Goal: Check status: Check status

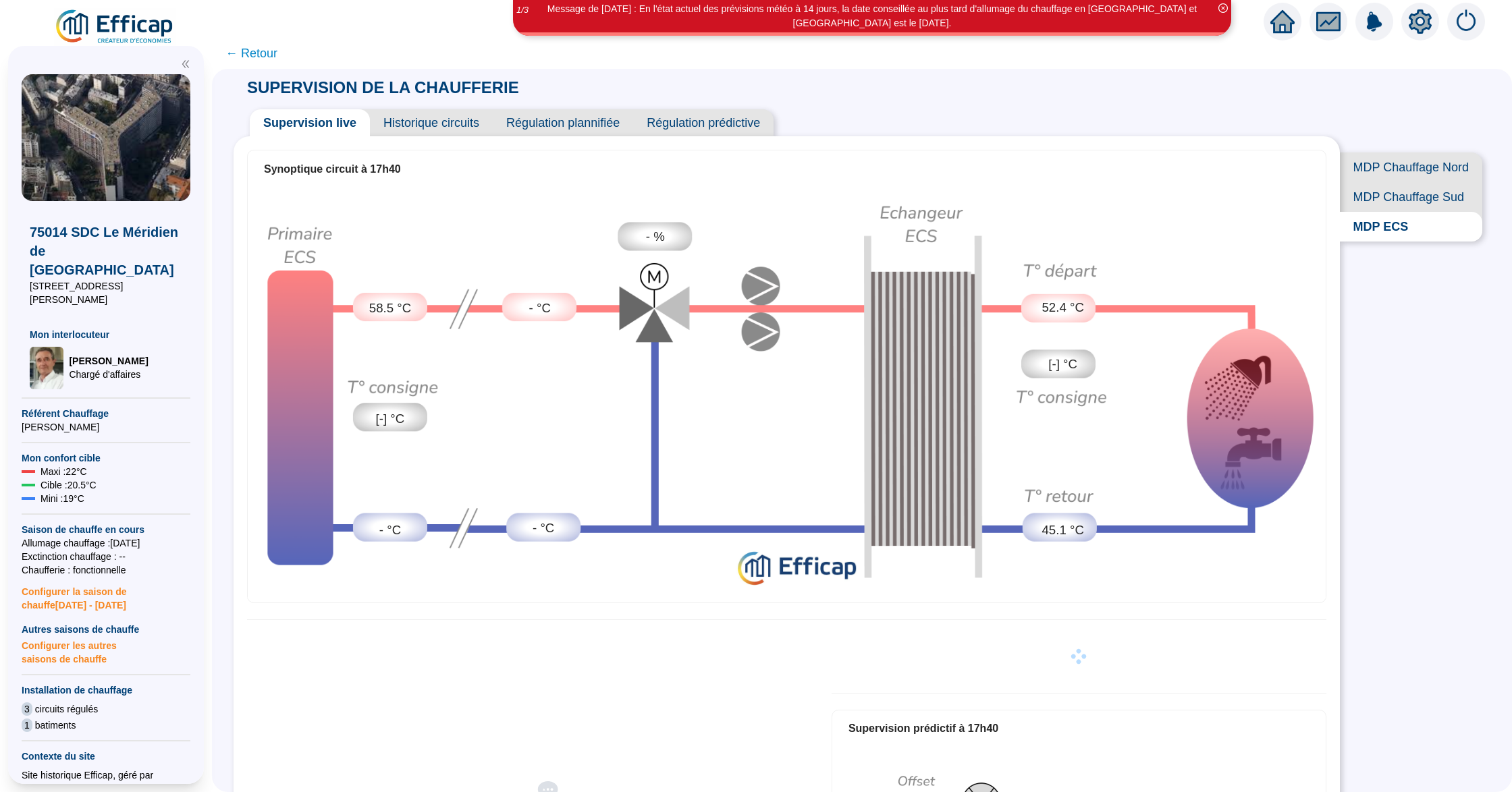
click at [277, 57] on span "← Retour" at bounding box center [251, 53] width 52 height 19
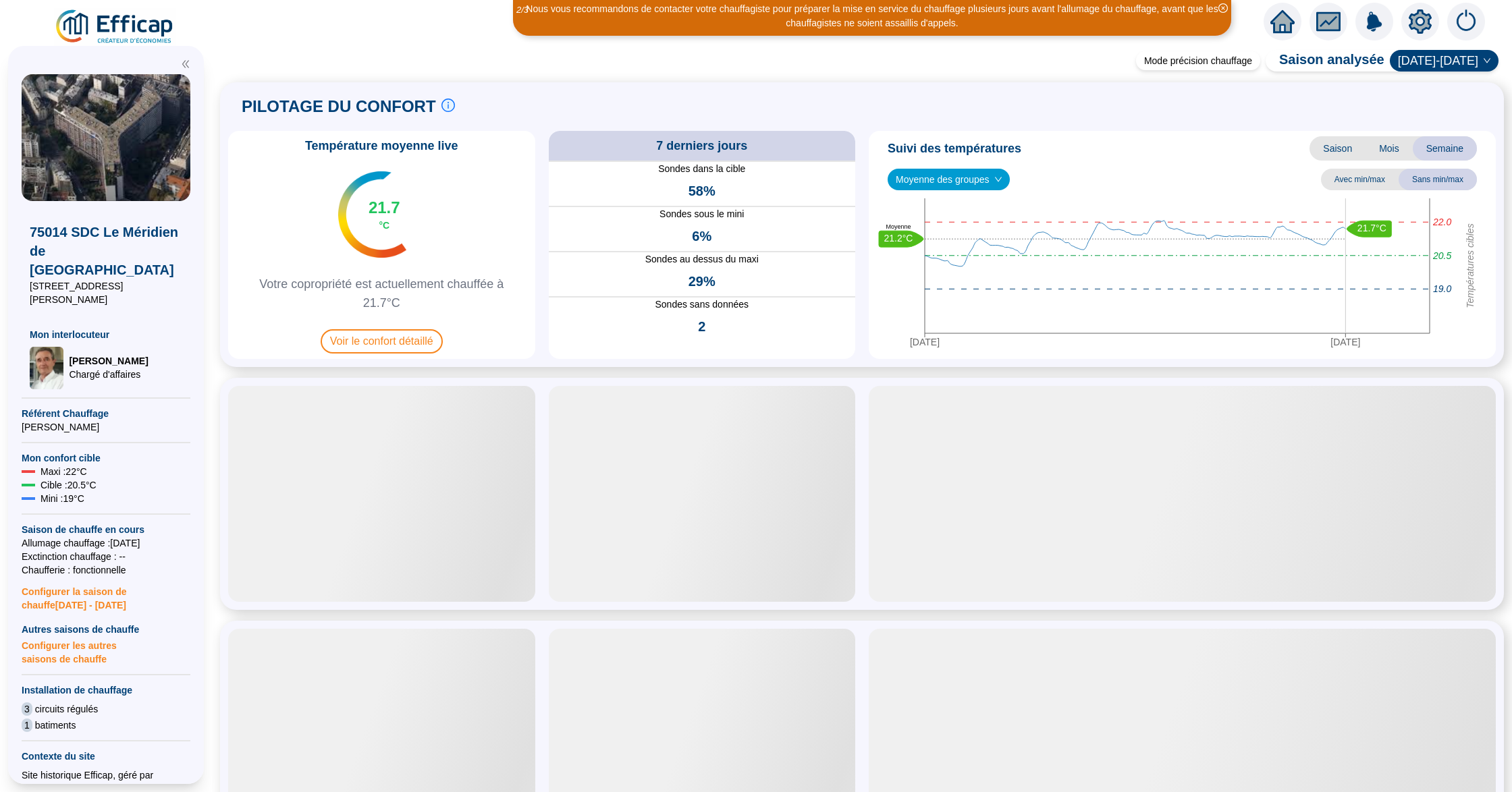
click at [142, 29] on img at bounding box center [115, 27] width 122 height 38
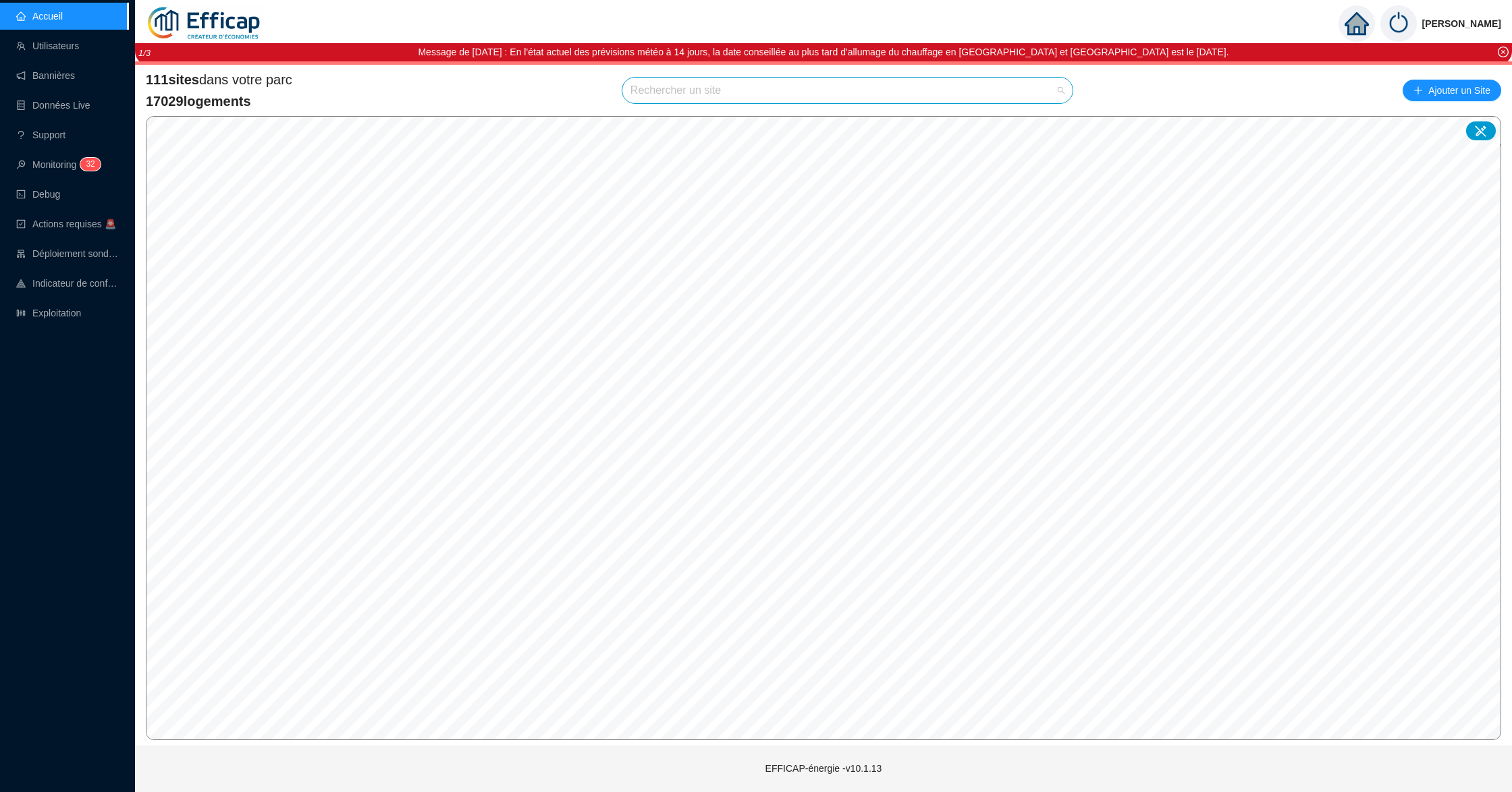
click at [748, 93] on input "search" at bounding box center [841, 90] width 422 height 26
type input "chevreuse"
click at [1014, 100] on span "91400 SDC Résidence Chevreuse" at bounding box center [847, 90] width 434 height 26
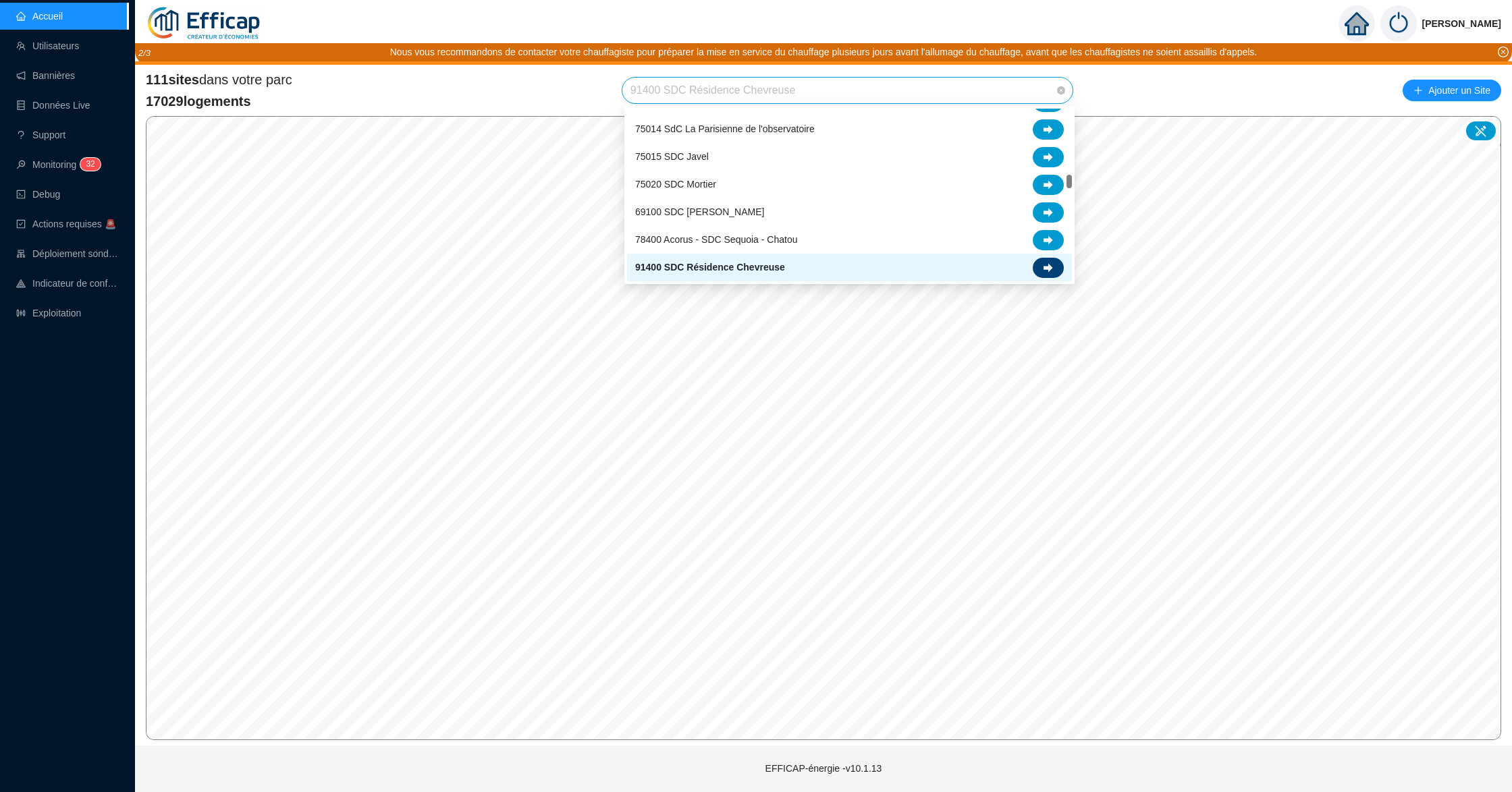
click at [1043, 270] on icon at bounding box center [1048, 268] width 10 height 10
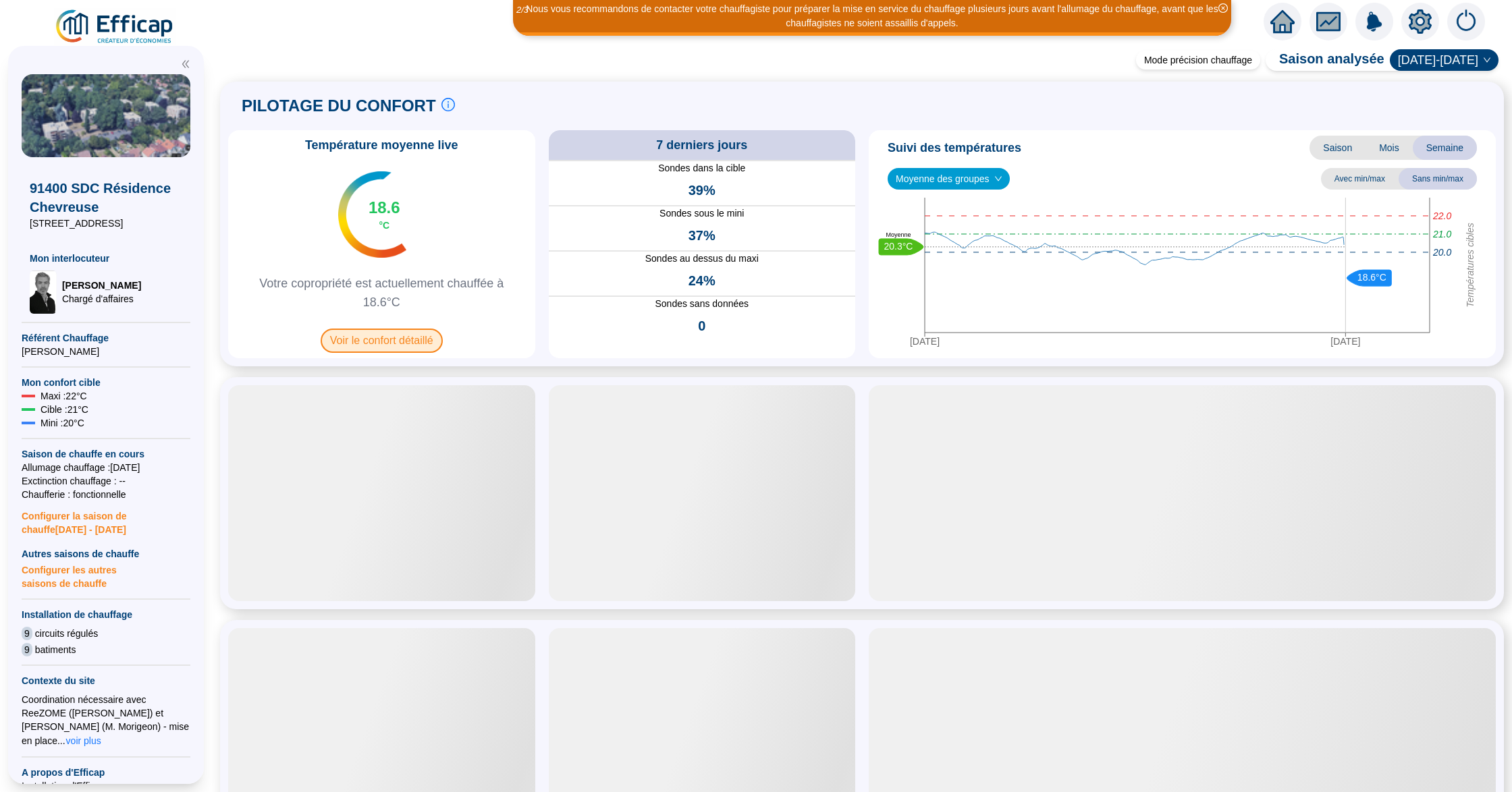
click at [425, 341] on span "Voir le confort détaillé" at bounding box center [381, 341] width 122 height 24
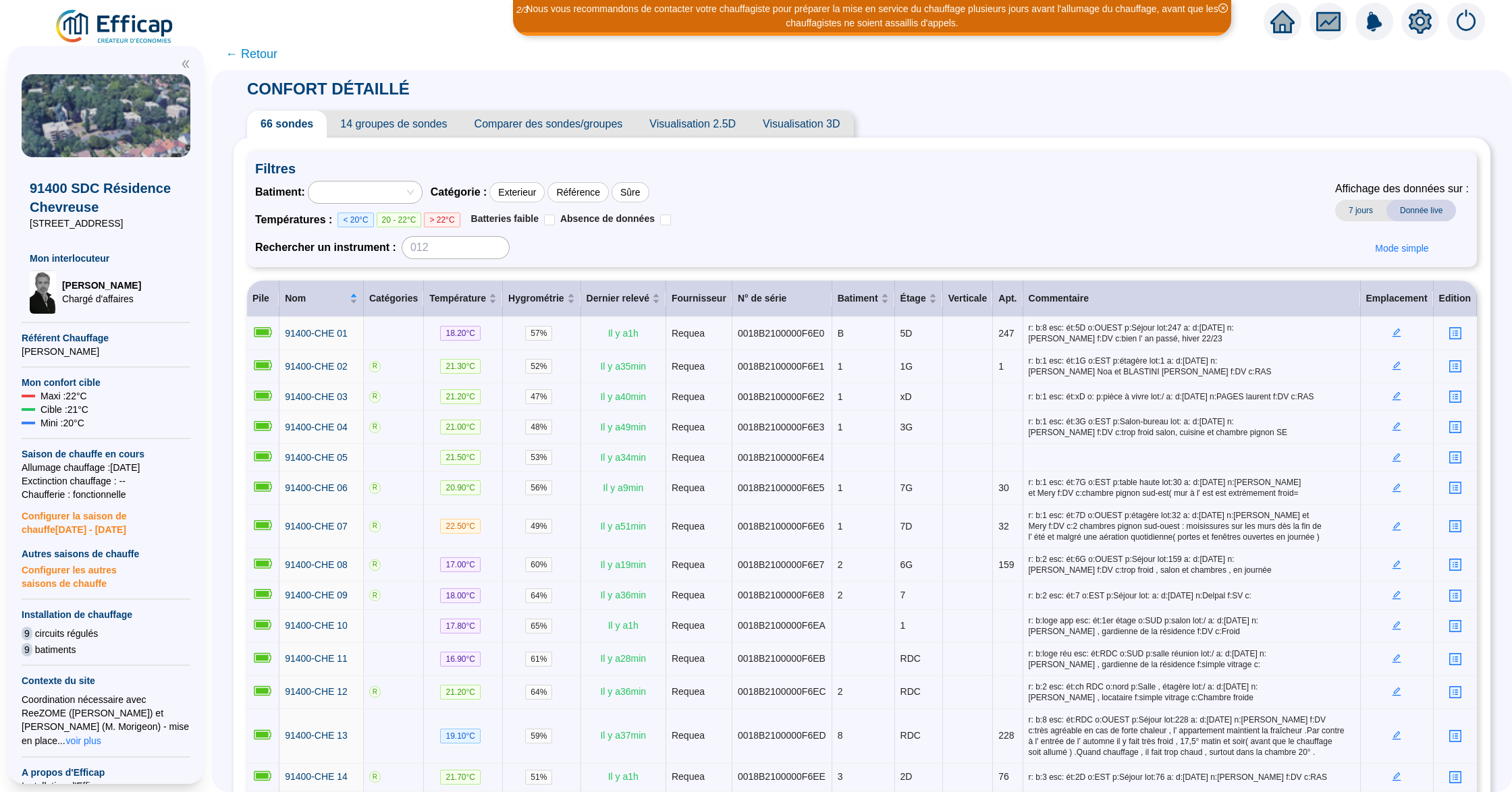
click at [562, 126] on span "Comparer des sondes/groupes" at bounding box center [549, 124] width 176 height 27
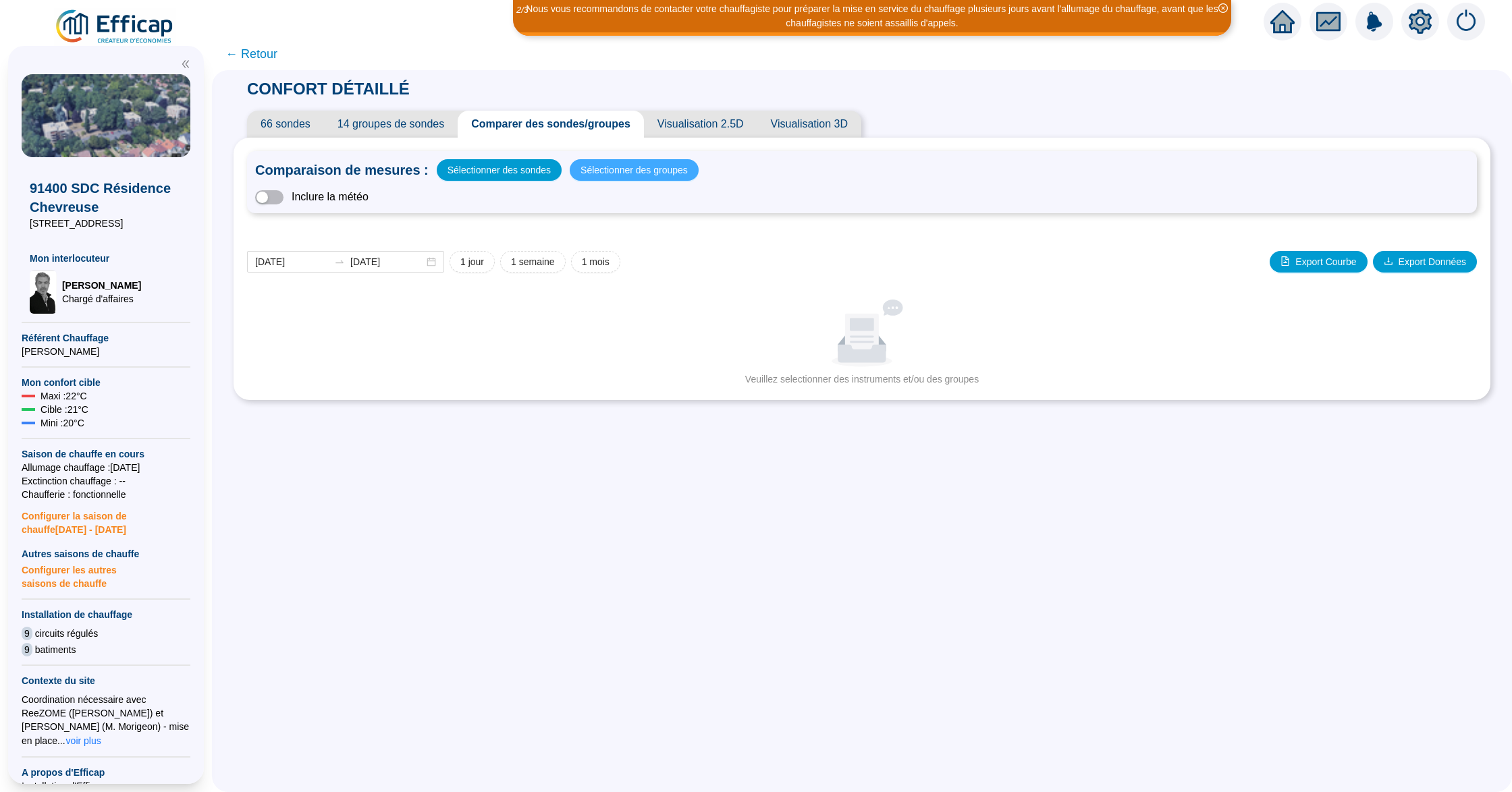
click at [635, 169] on span "Sélectionner des groupes" at bounding box center [634, 170] width 107 height 19
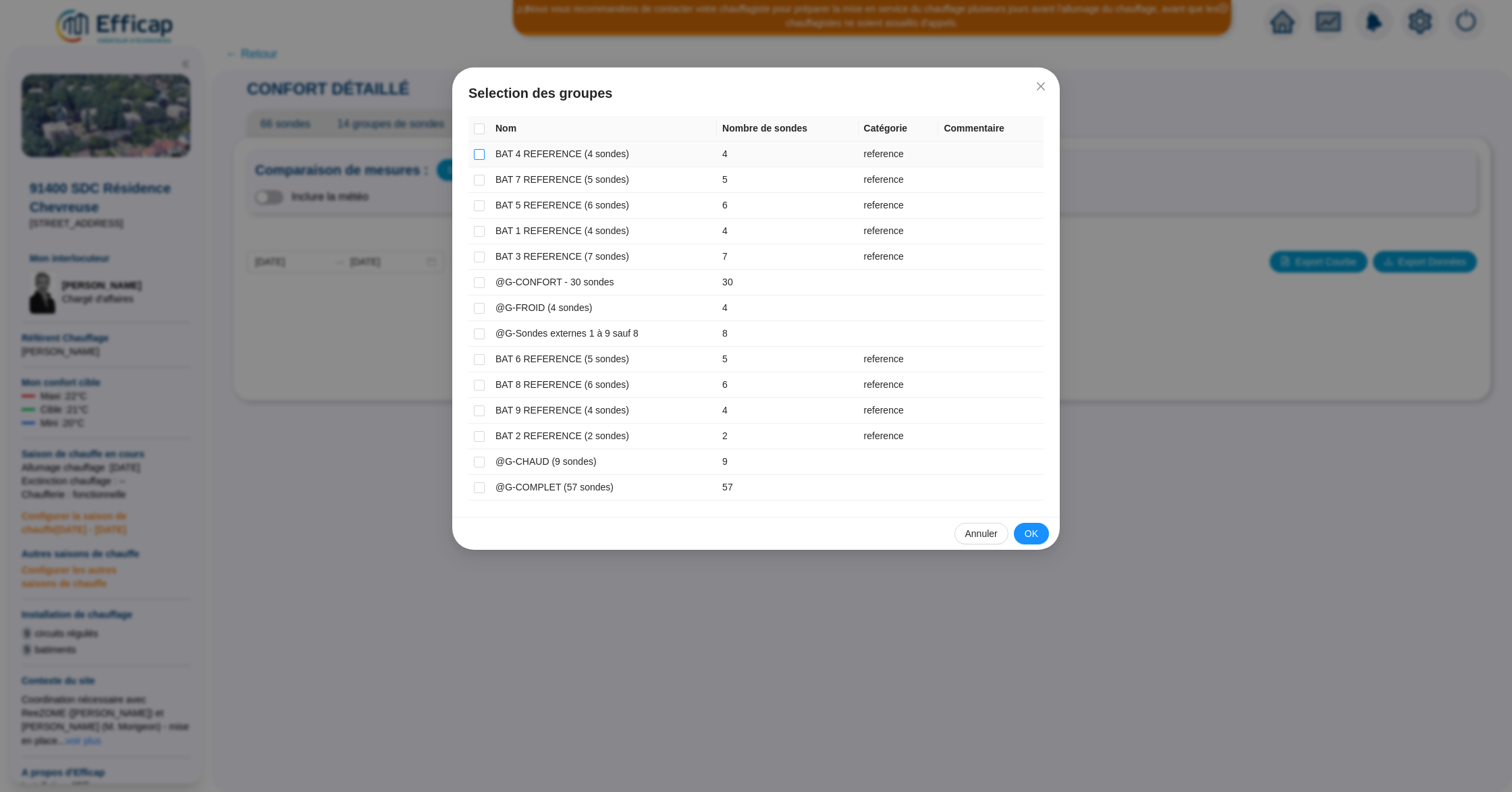
click at [481, 152] on input "checkbox" at bounding box center [479, 154] width 11 height 11
checkbox input "true"
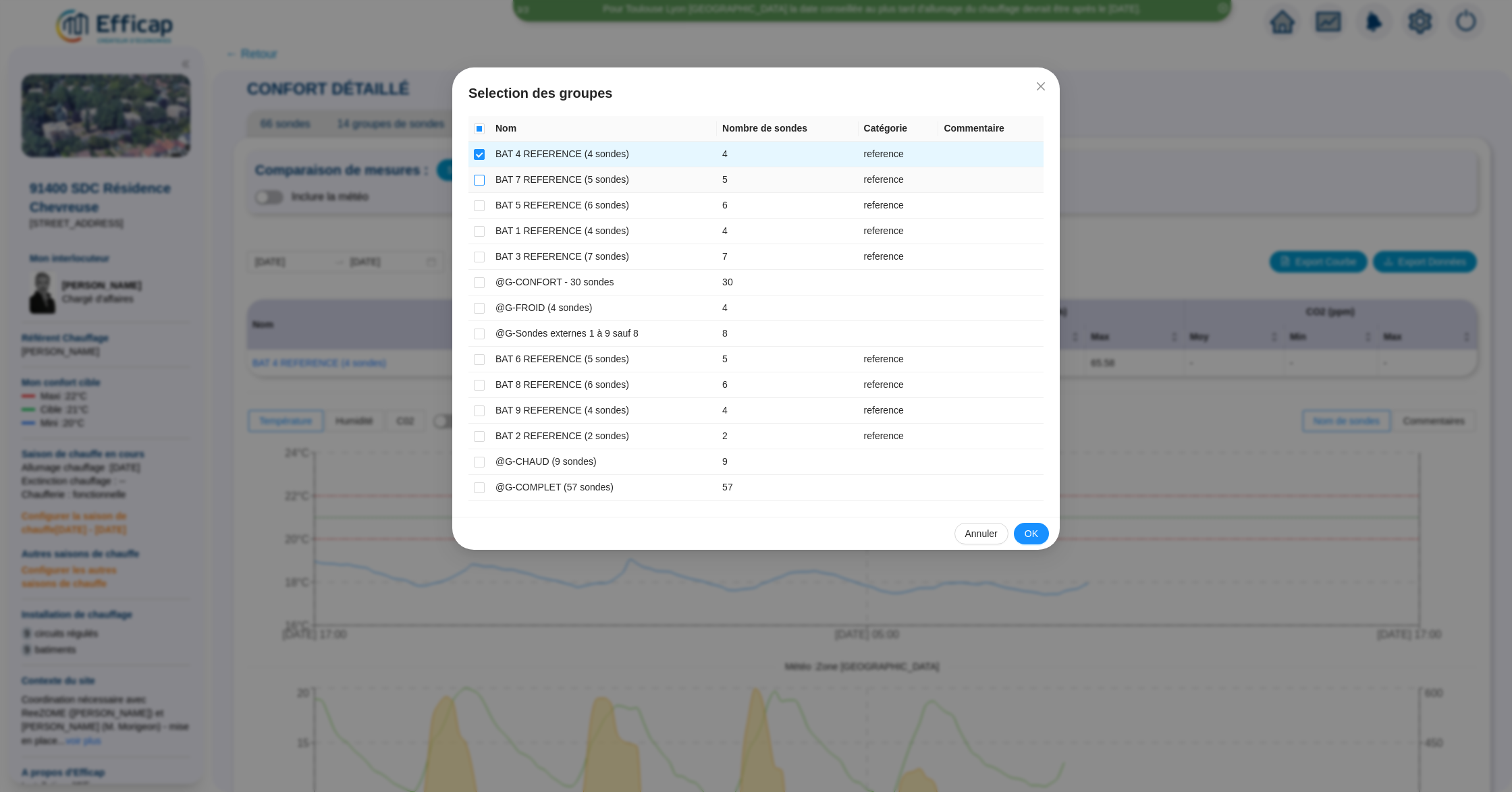
click at [481, 179] on input "checkbox" at bounding box center [479, 180] width 11 height 11
checkbox input "true"
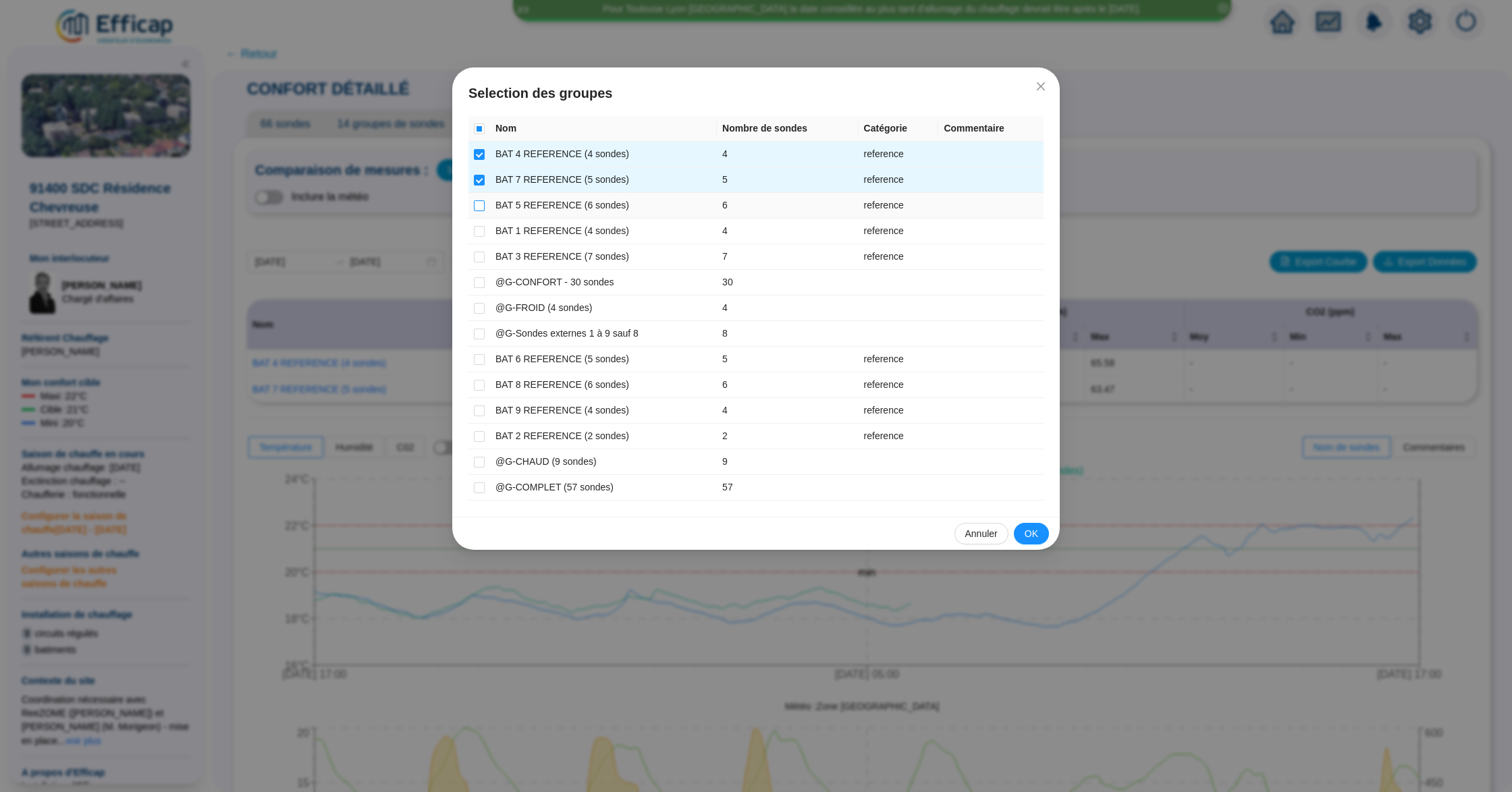
click at [478, 203] on input "checkbox" at bounding box center [479, 206] width 11 height 11
checkbox input "true"
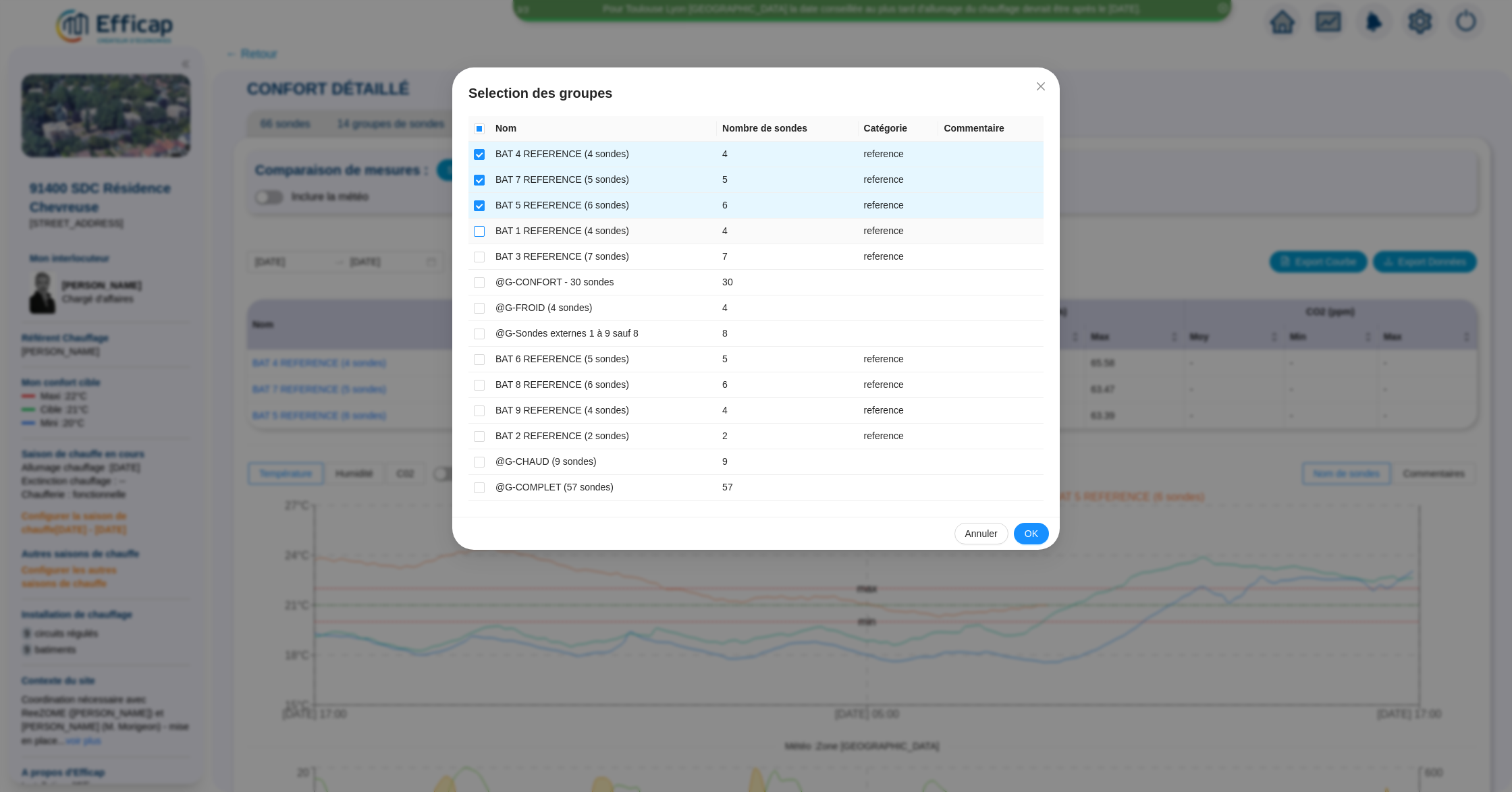
click at [481, 229] on input "checkbox" at bounding box center [479, 231] width 11 height 11
checkbox input "true"
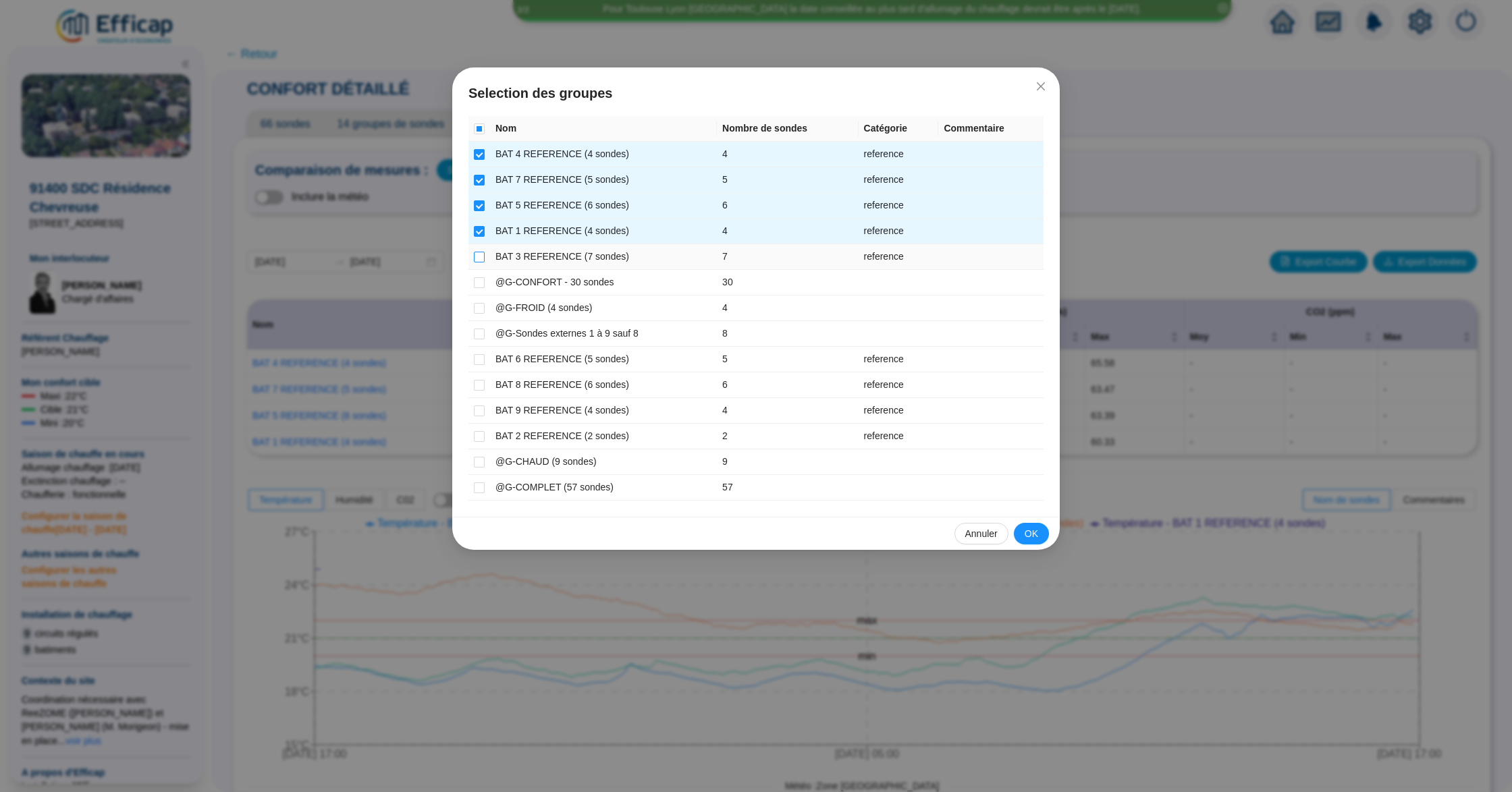
click at [479, 252] on input "checkbox" at bounding box center [479, 257] width 11 height 11
checkbox input "true"
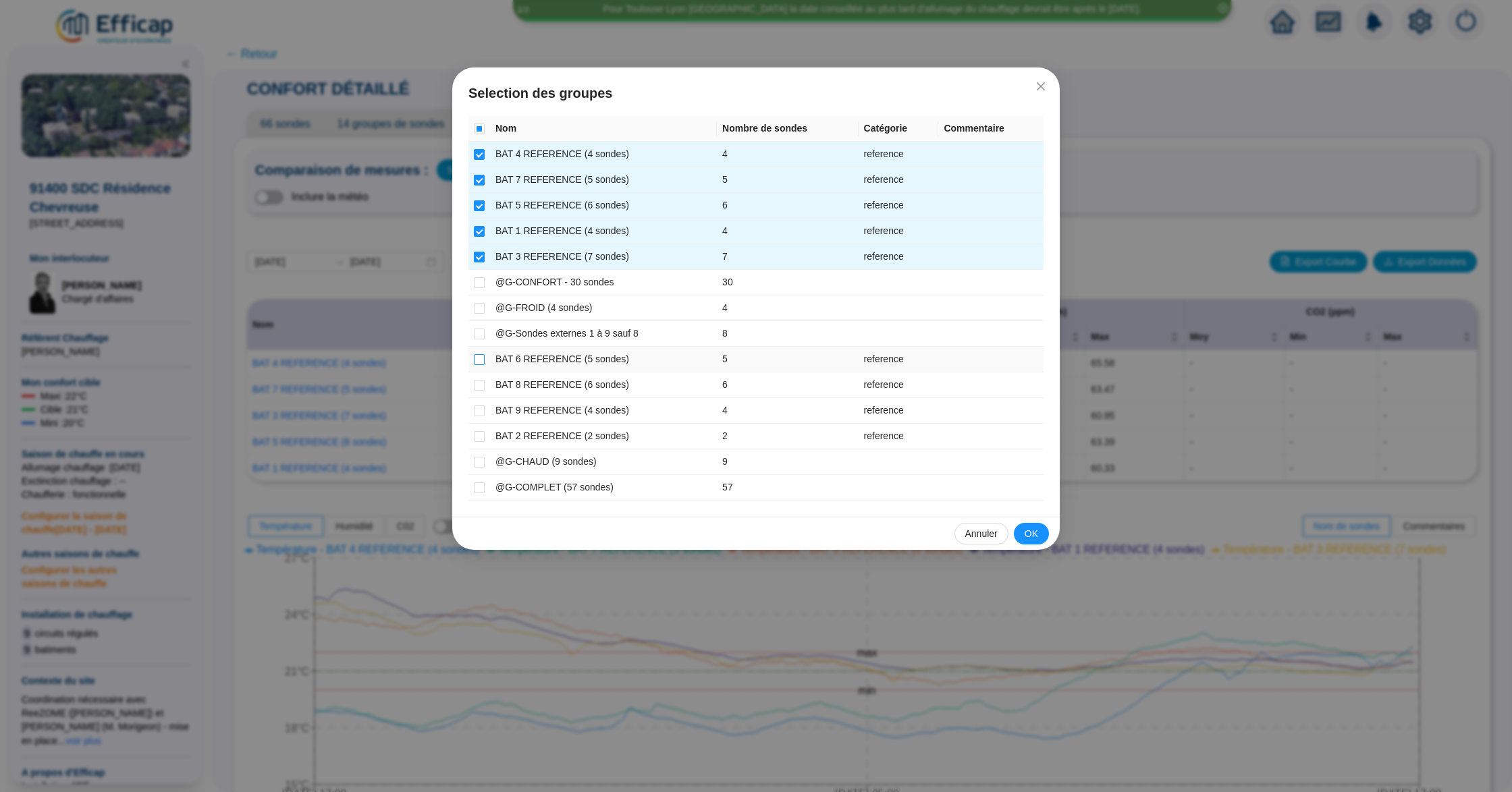
click at [478, 359] on input "checkbox" at bounding box center [479, 359] width 11 height 11
checkbox input "true"
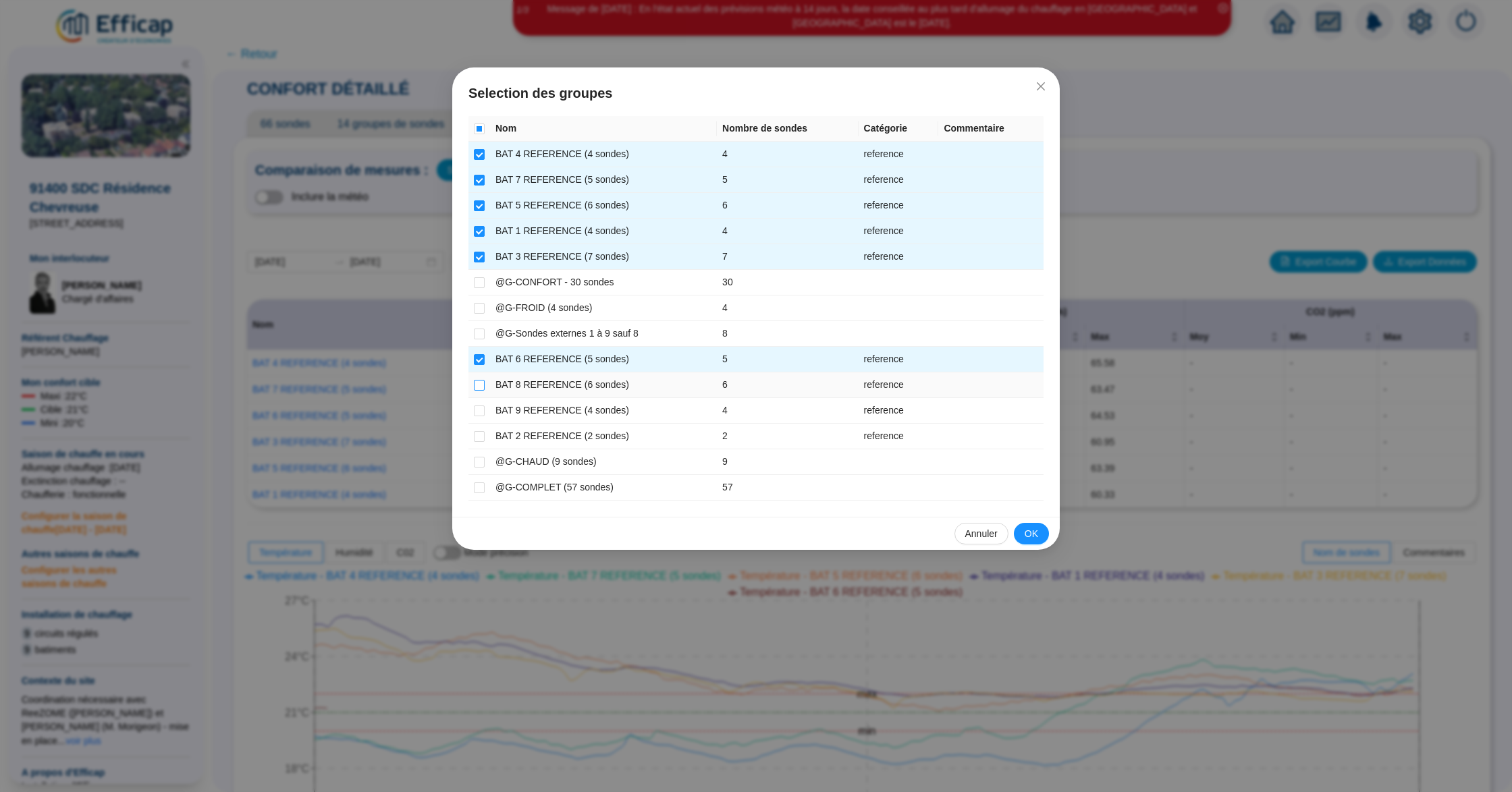
click at [481, 384] on input "checkbox" at bounding box center [479, 385] width 11 height 11
checkbox input "true"
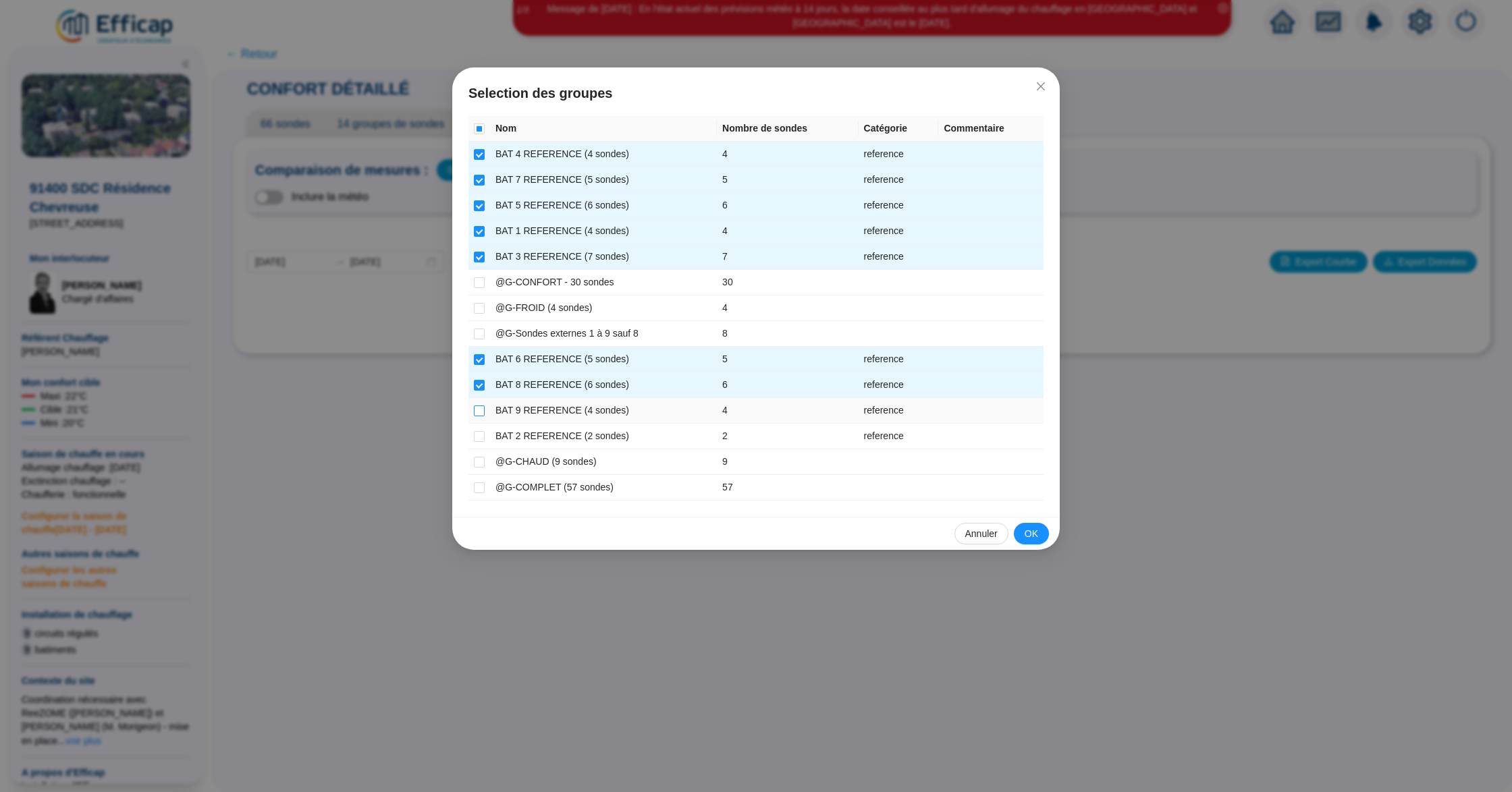
click at [476, 416] on input "checkbox" at bounding box center [479, 411] width 11 height 11
checkbox input "true"
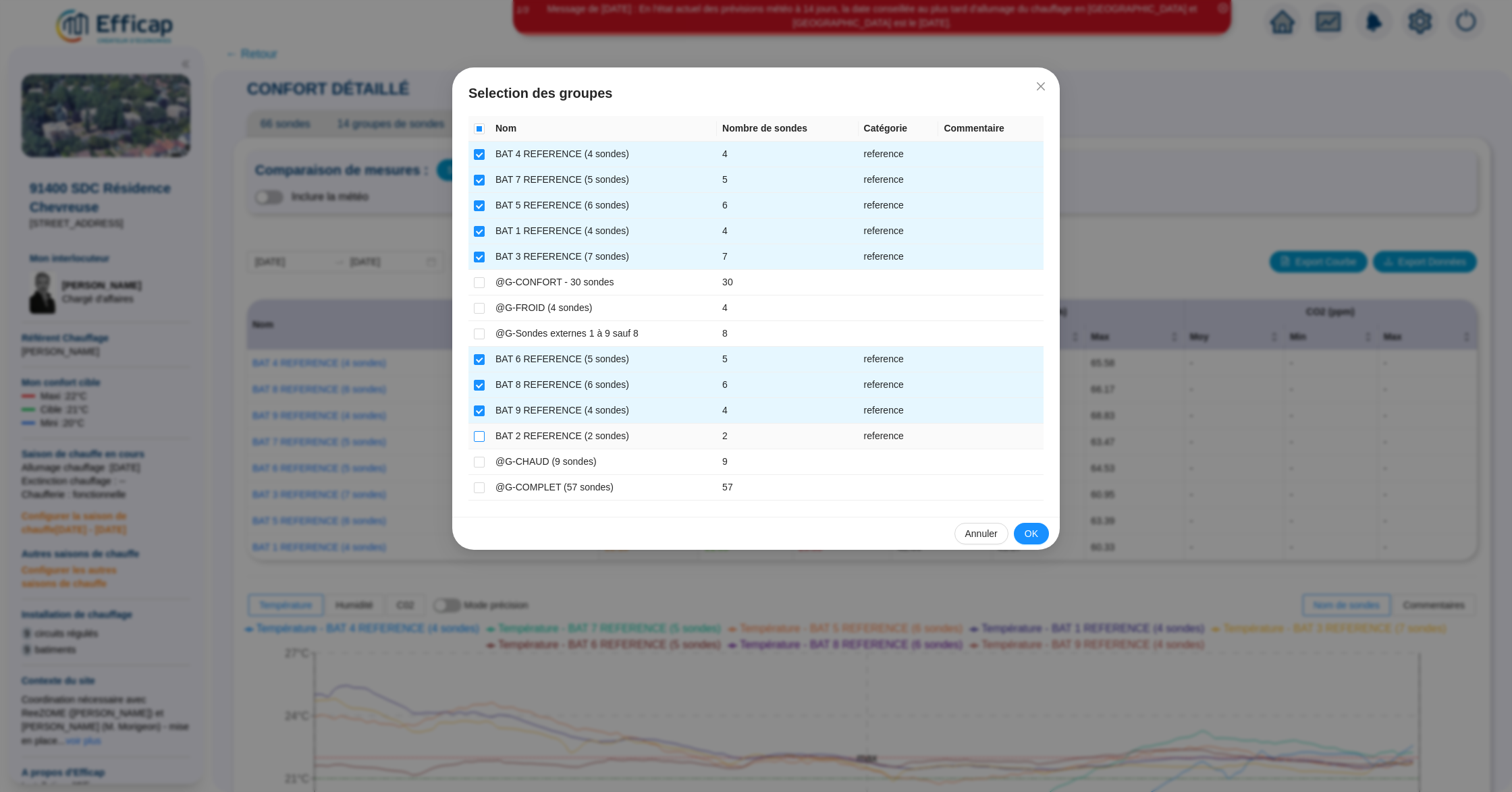
click at [481, 438] on input "checkbox" at bounding box center [479, 436] width 11 height 11
checkbox input "true"
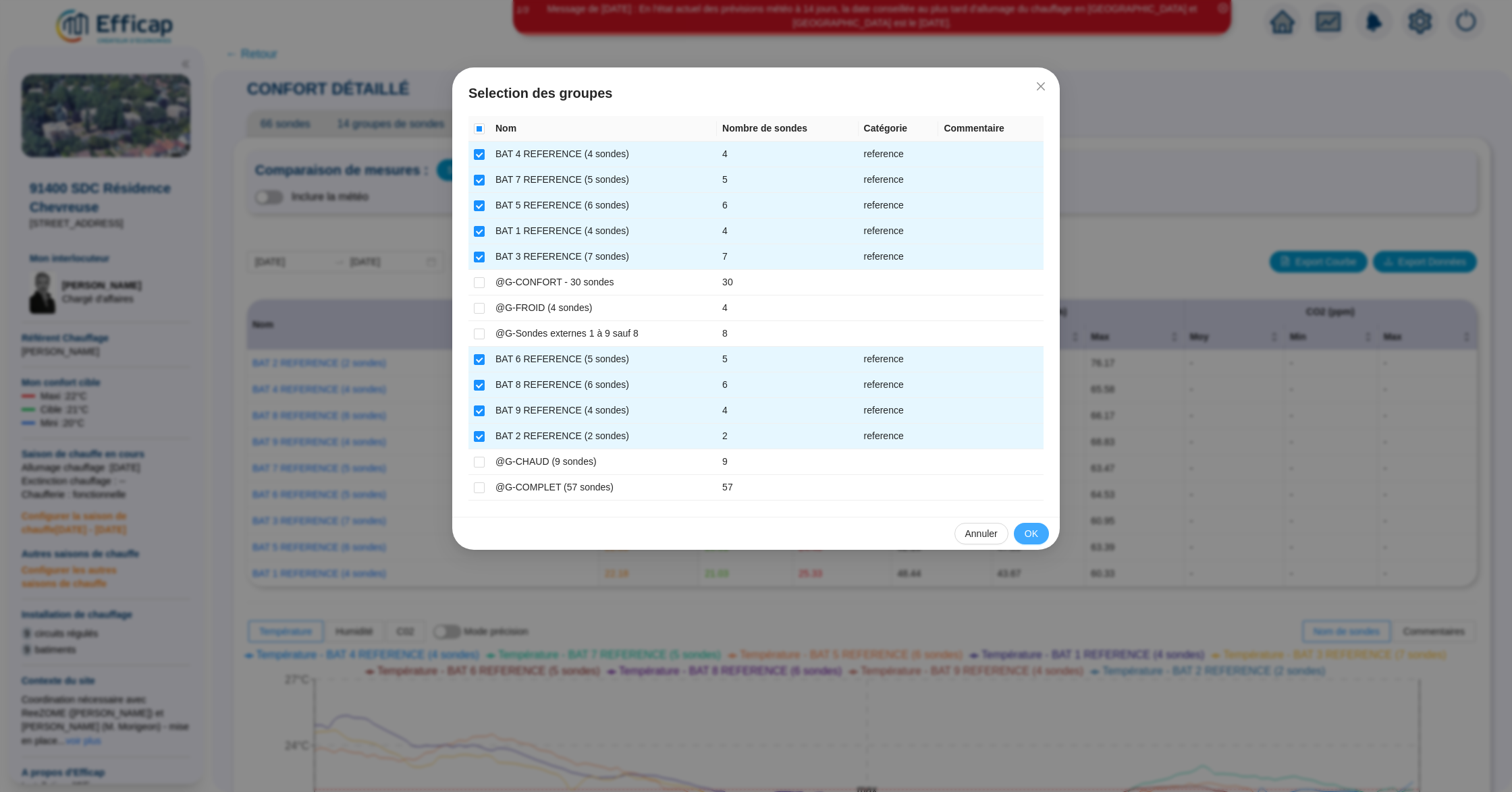
click at [1031, 530] on span "OK" at bounding box center [1031, 534] width 14 height 14
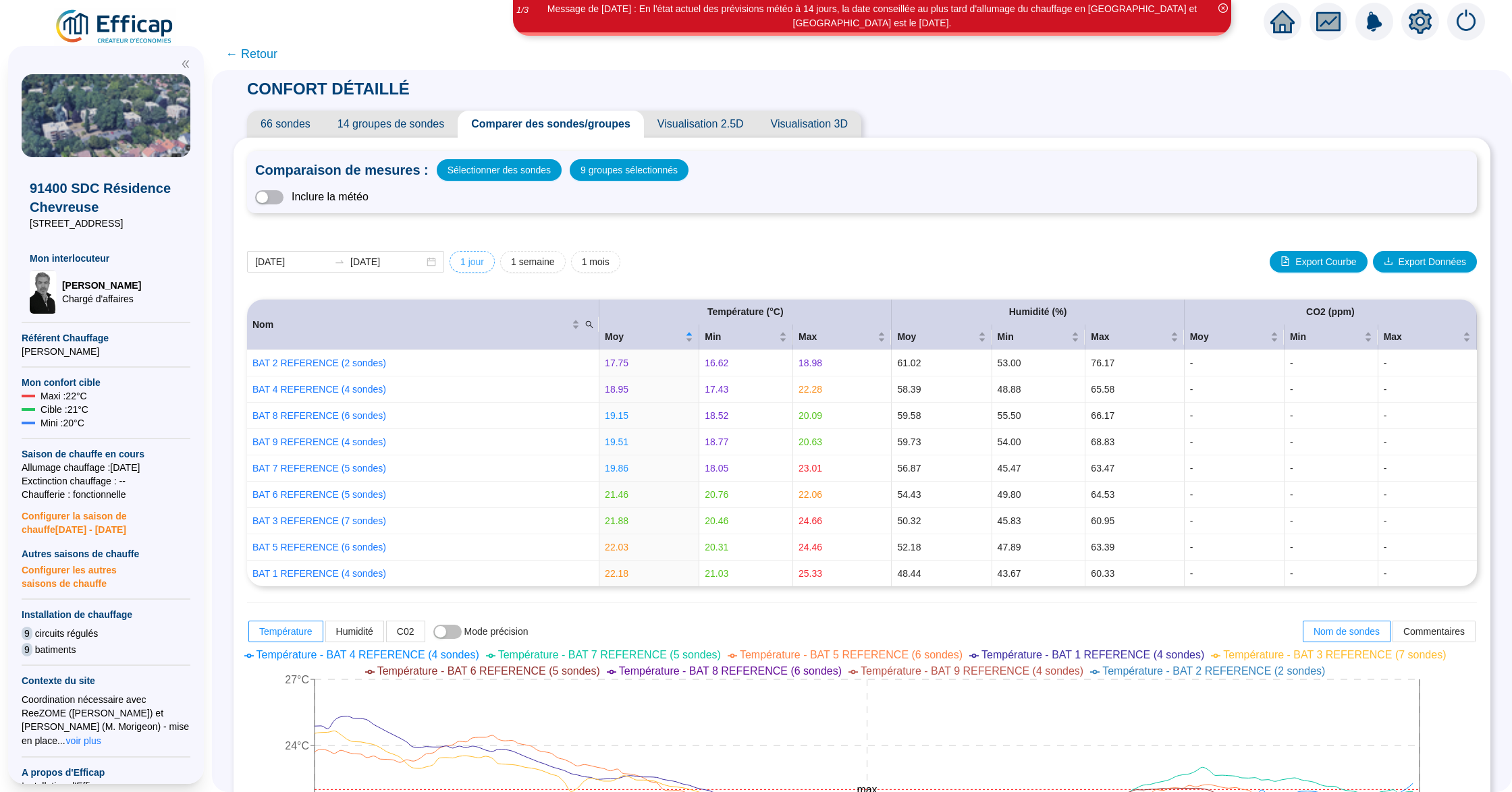
click at [483, 256] on span "1 jour" at bounding box center [472, 261] width 23 height 14
type input "[DATE]"
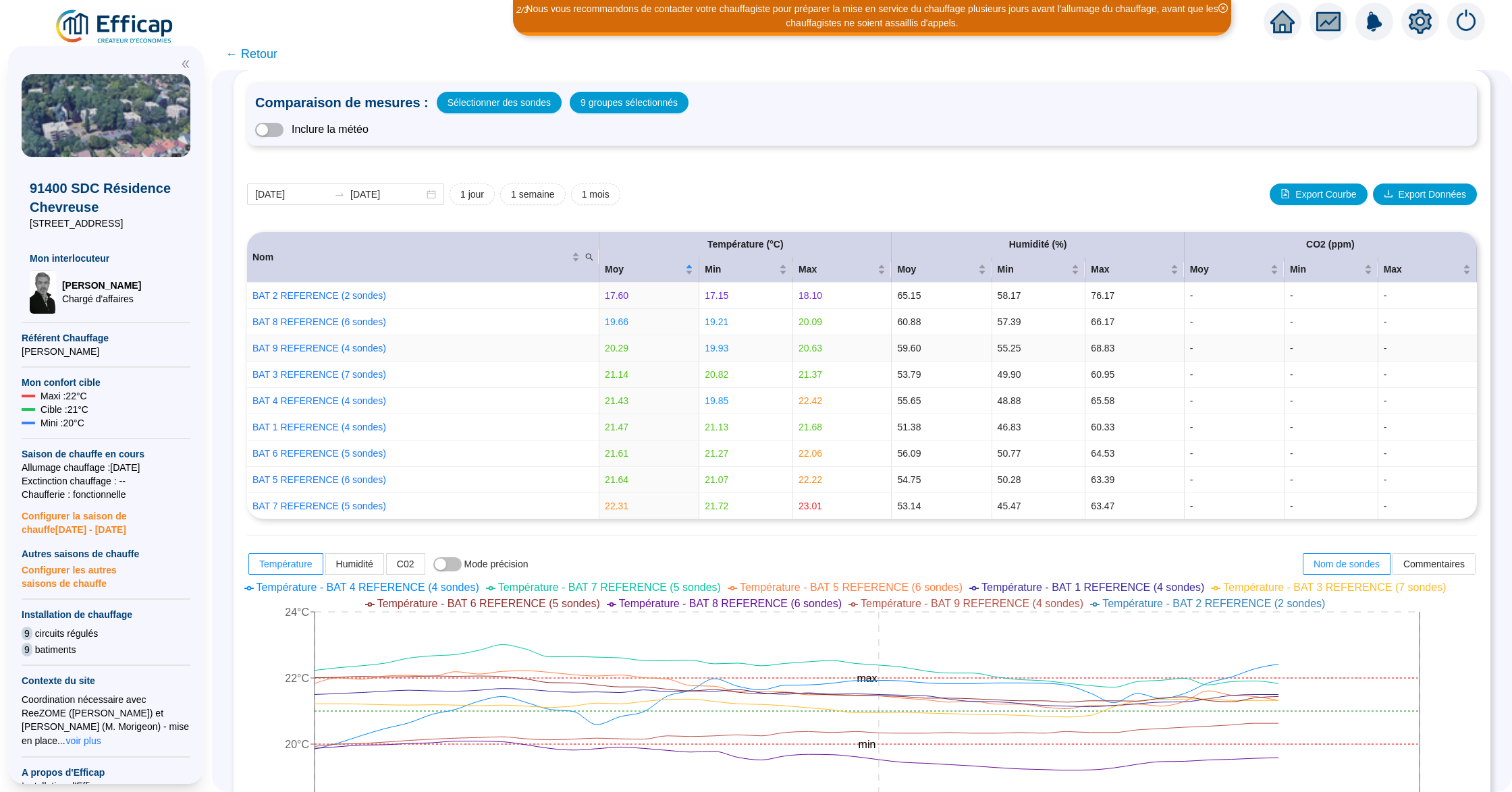
scroll to position [179, 0]
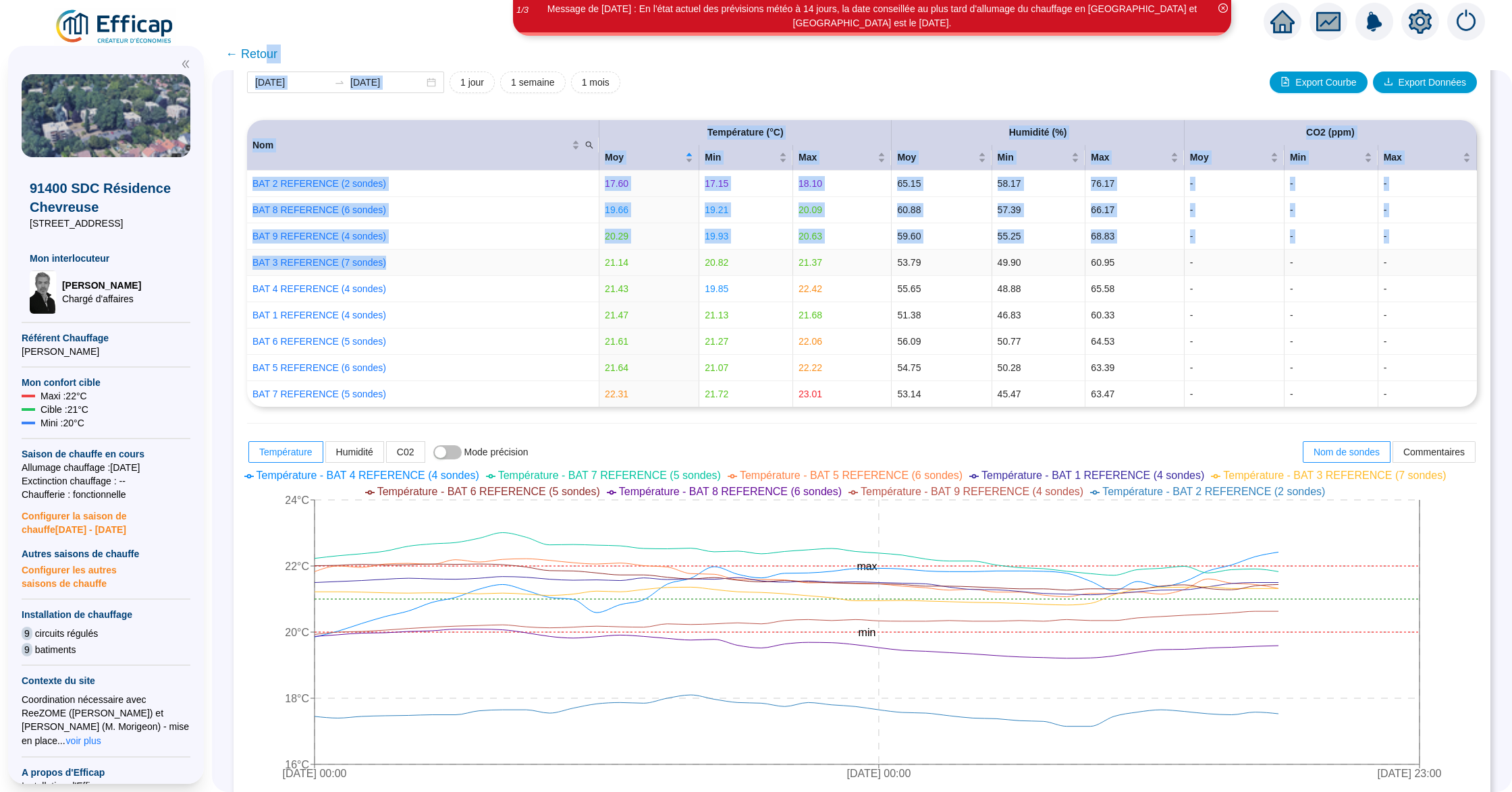
drag, startPoint x: 277, startPoint y: 60, endPoint x: 544, endPoint y: 308, distance: 364.4
click at [482, 271] on div "← Retour CONFORT DÉTAILLÉ 66 sondes 14 groupes de sondes Comparer des sondes/gr…" at bounding box center [862, 414] width 1300 height 754
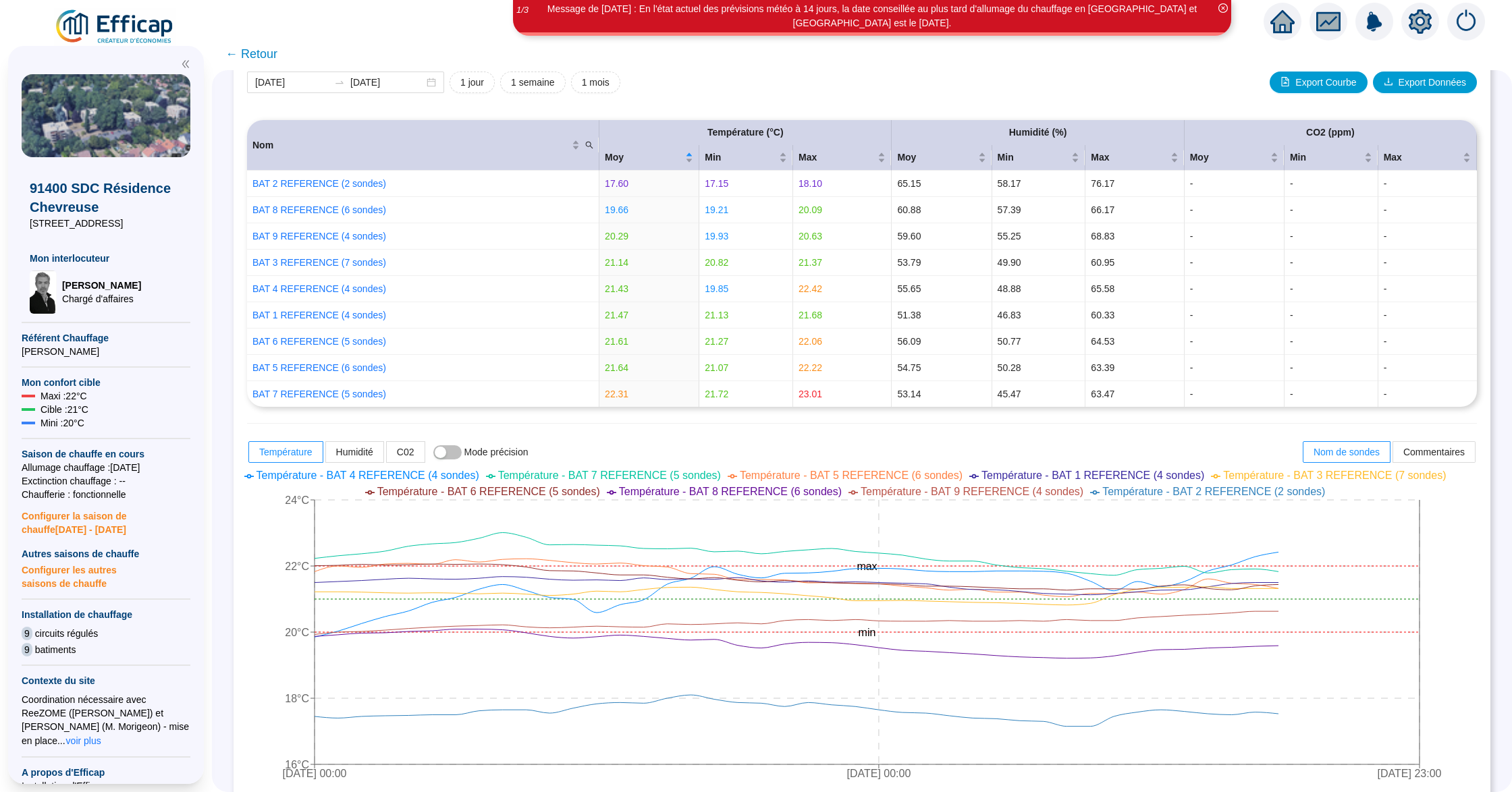
click at [265, 57] on span "← Retour" at bounding box center [251, 54] width 52 height 19
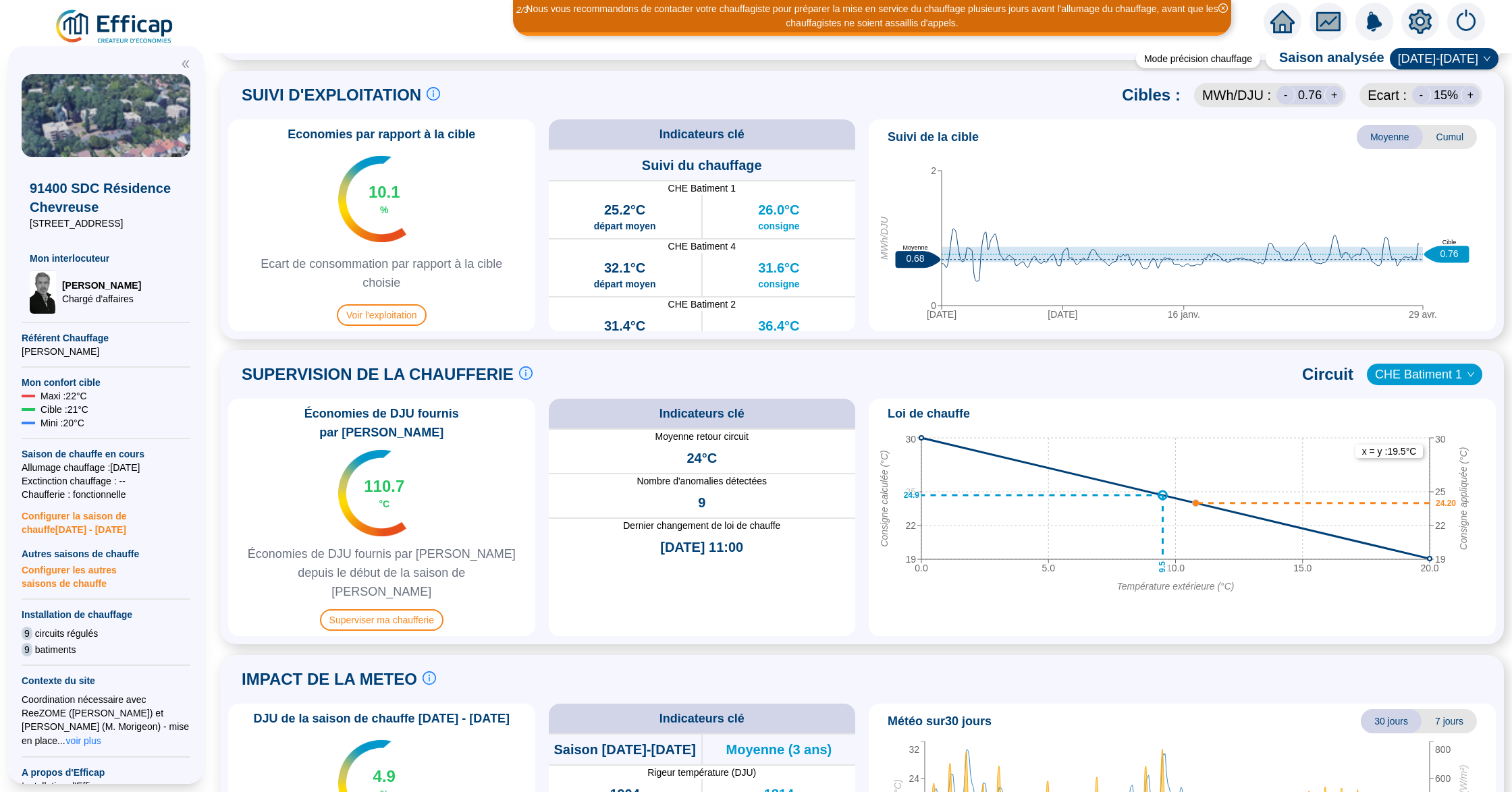
scroll to position [629, 0]
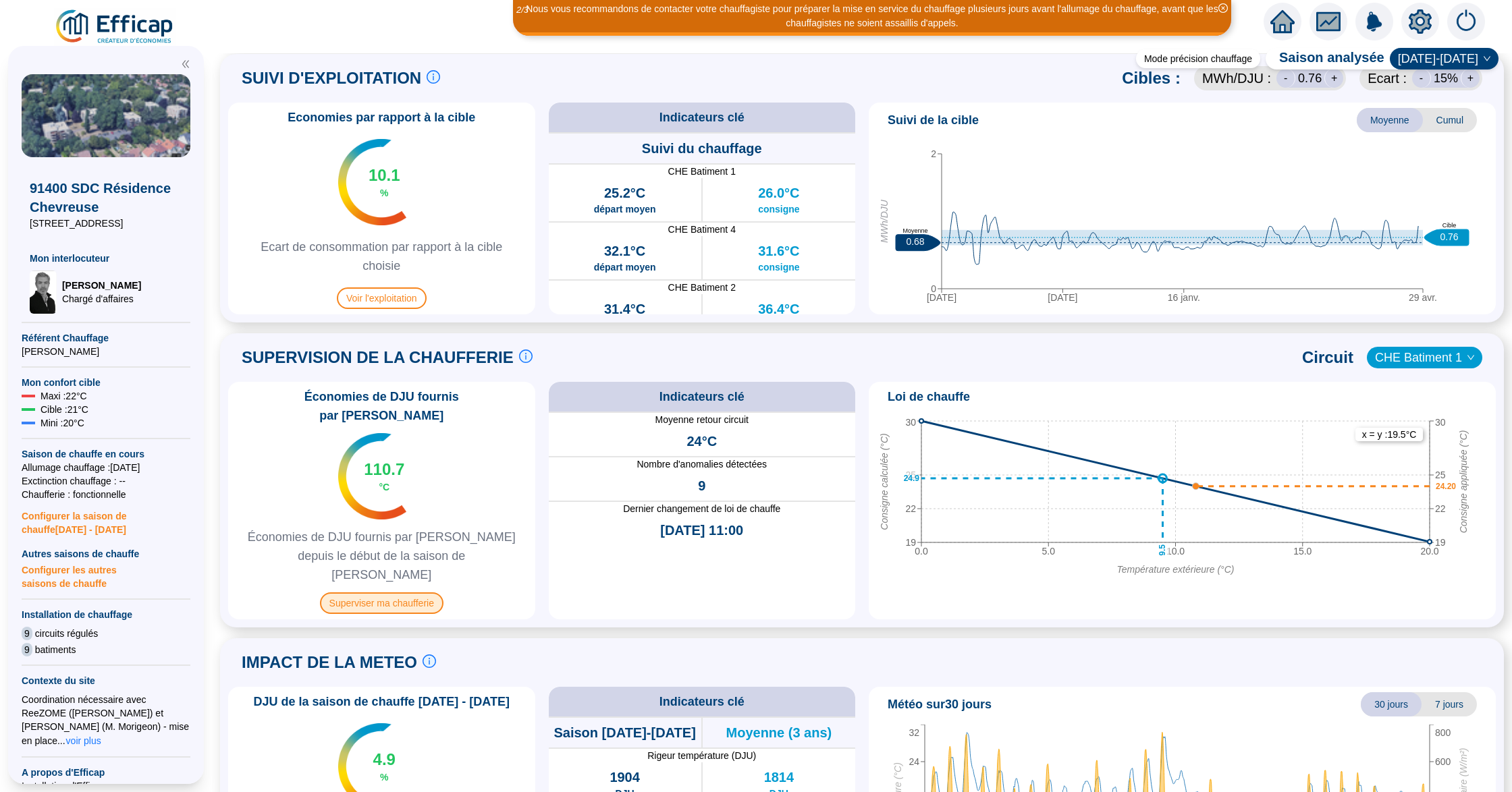
click at [410, 592] on span "Superviser ma chaufferie" at bounding box center [381, 603] width 124 height 22
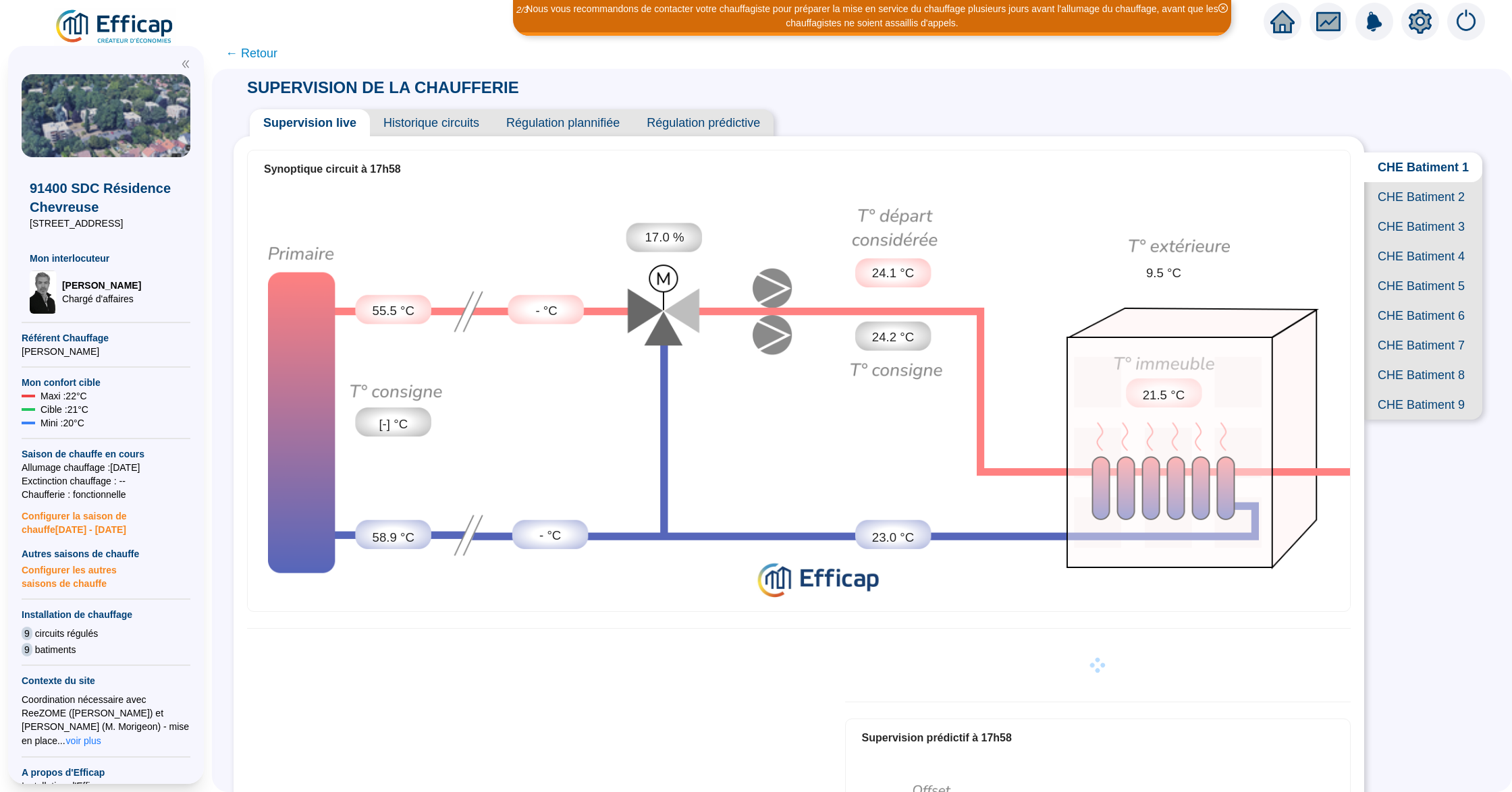
click at [1402, 271] on span "CHE Batiment 4" at bounding box center [1423, 256] width 118 height 29
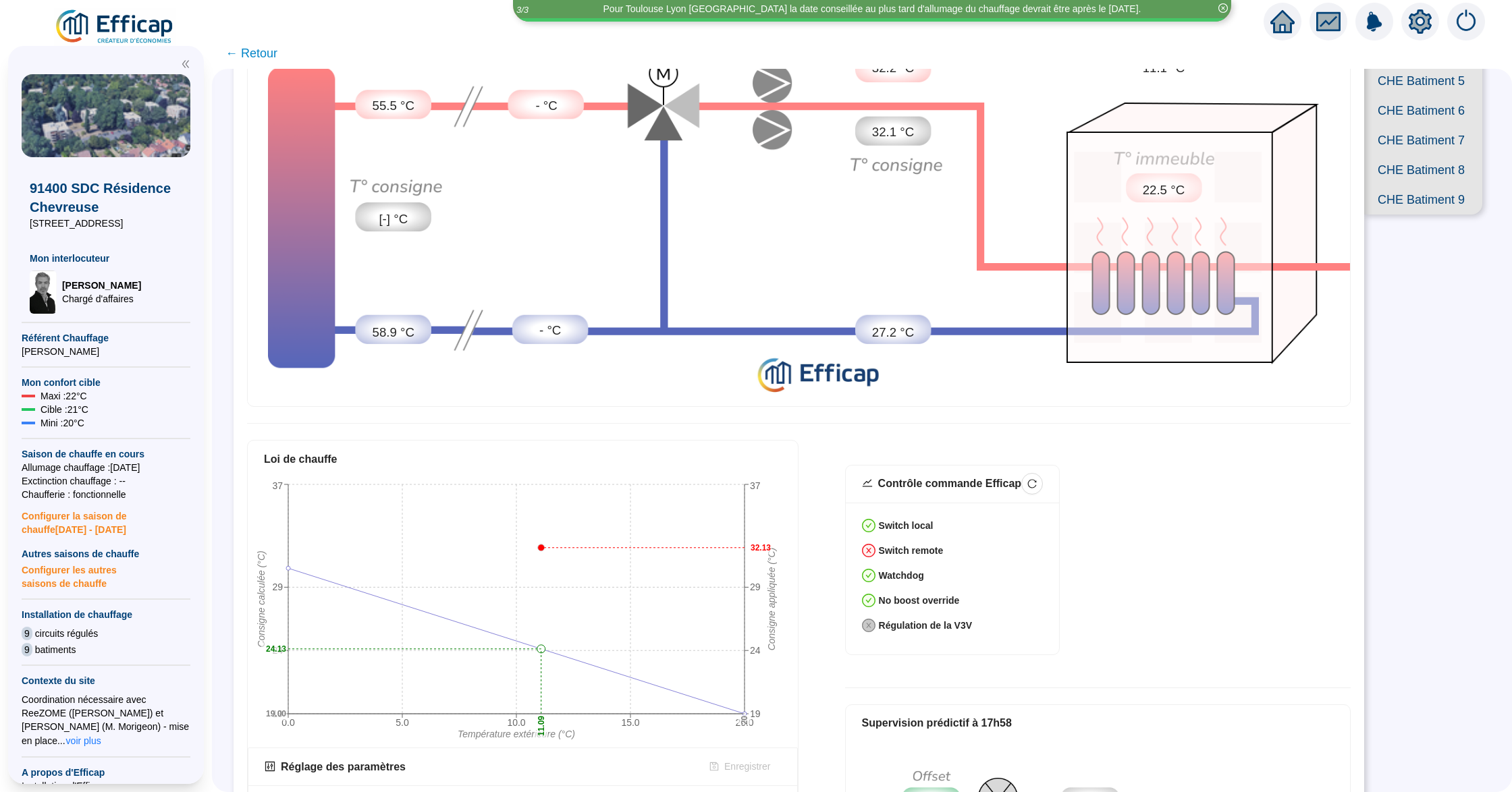
scroll to position [416, 0]
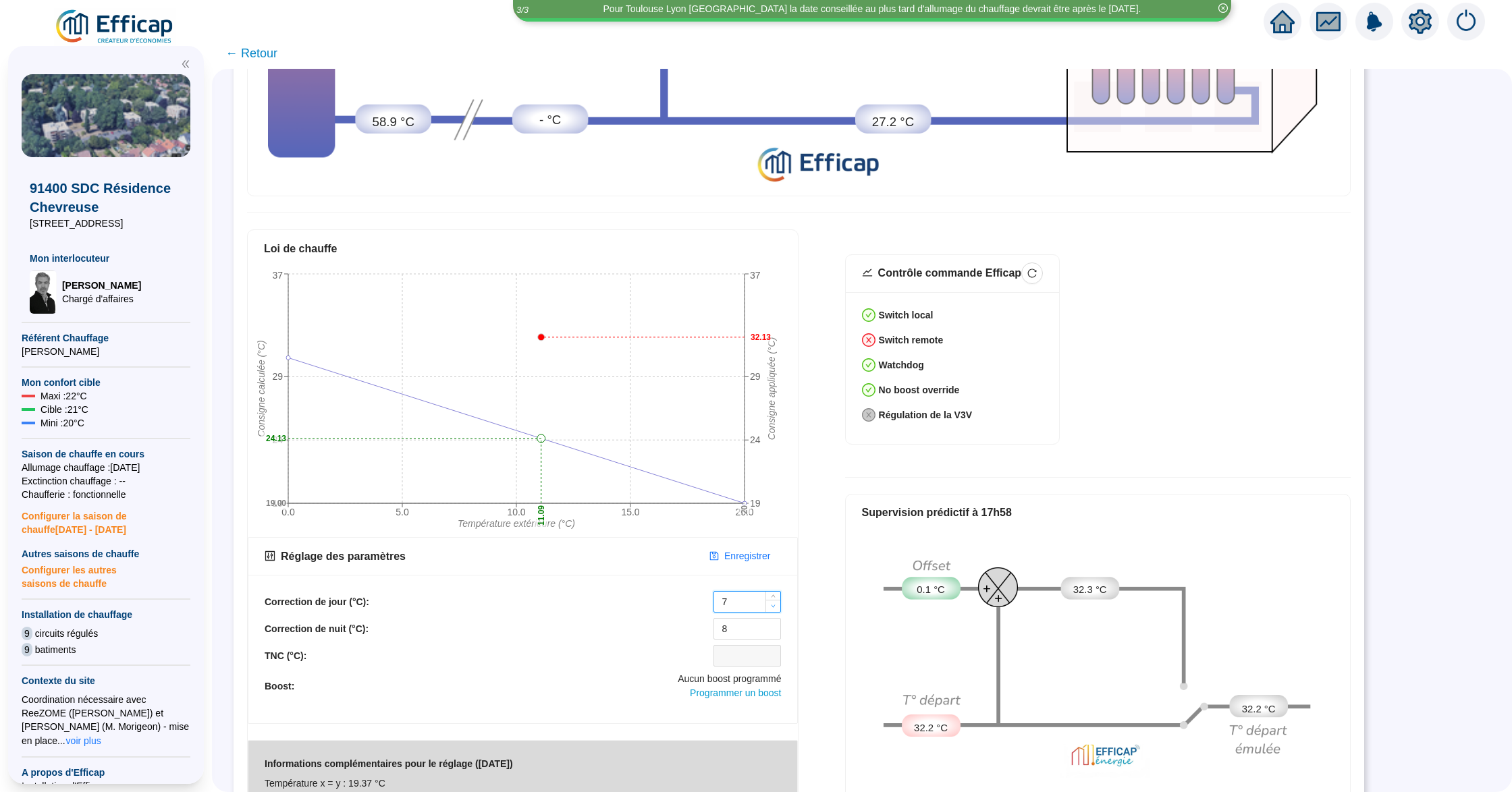
click at [775, 604] on icon "down" at bounding box center [773, 606] width 5 height 5
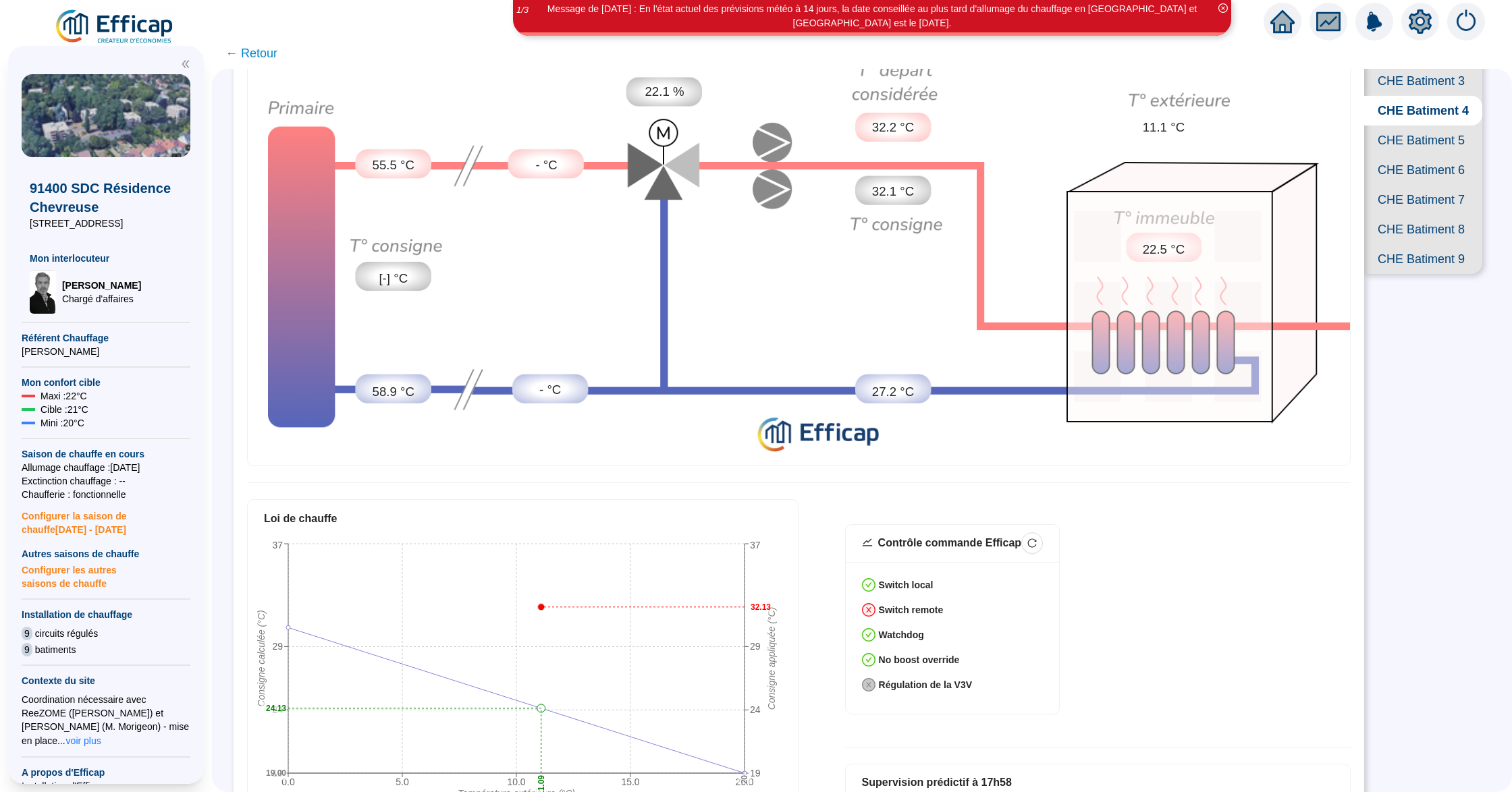
scroll to position [326, 0]
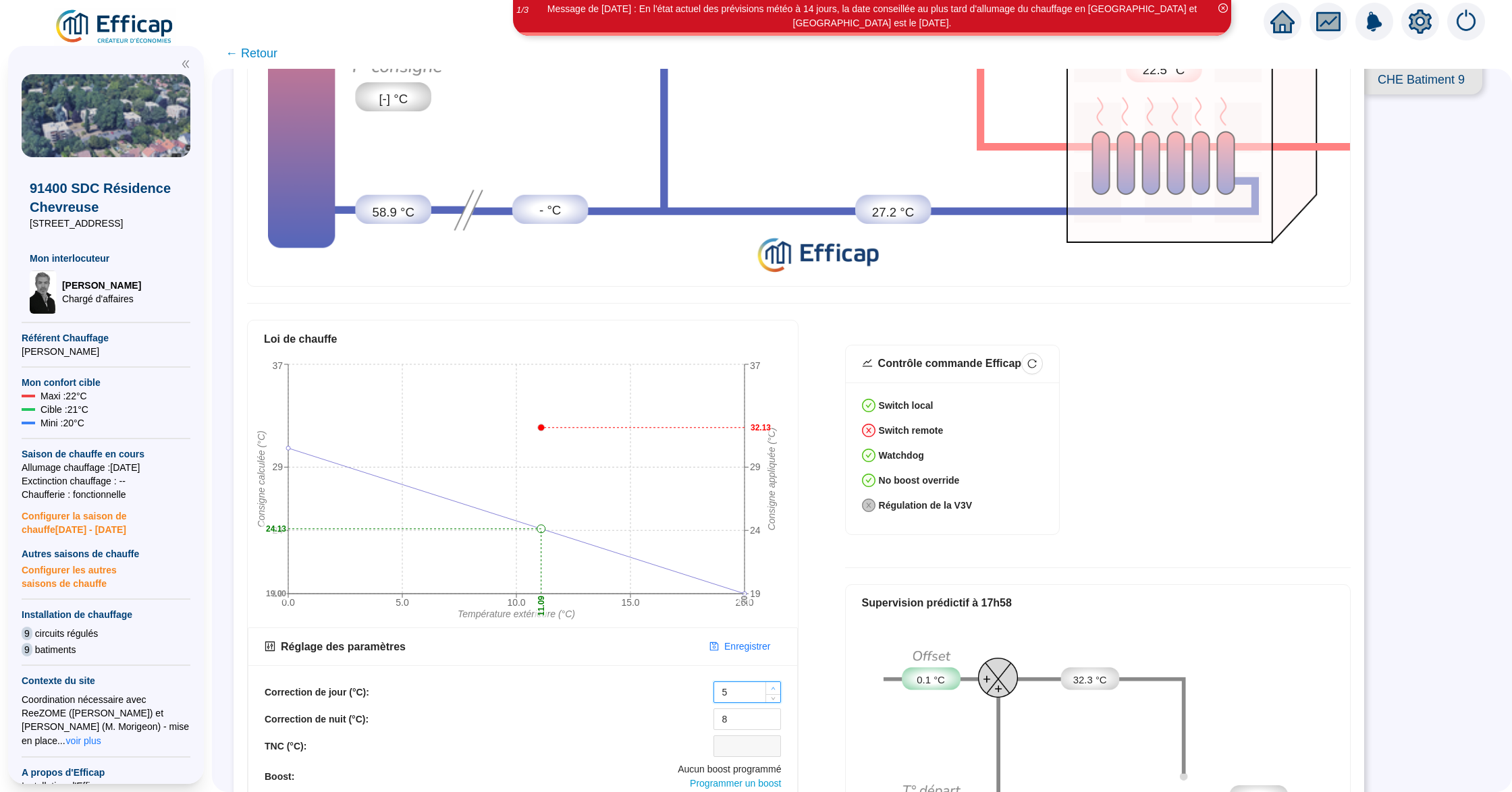
click at [773, 684] on span "Increase Value" at bounding box center [773, 688] width 15 height 12
click at [772, 692] on span "Decrease Value" at bounding box center [773, 696] width 15 height 12
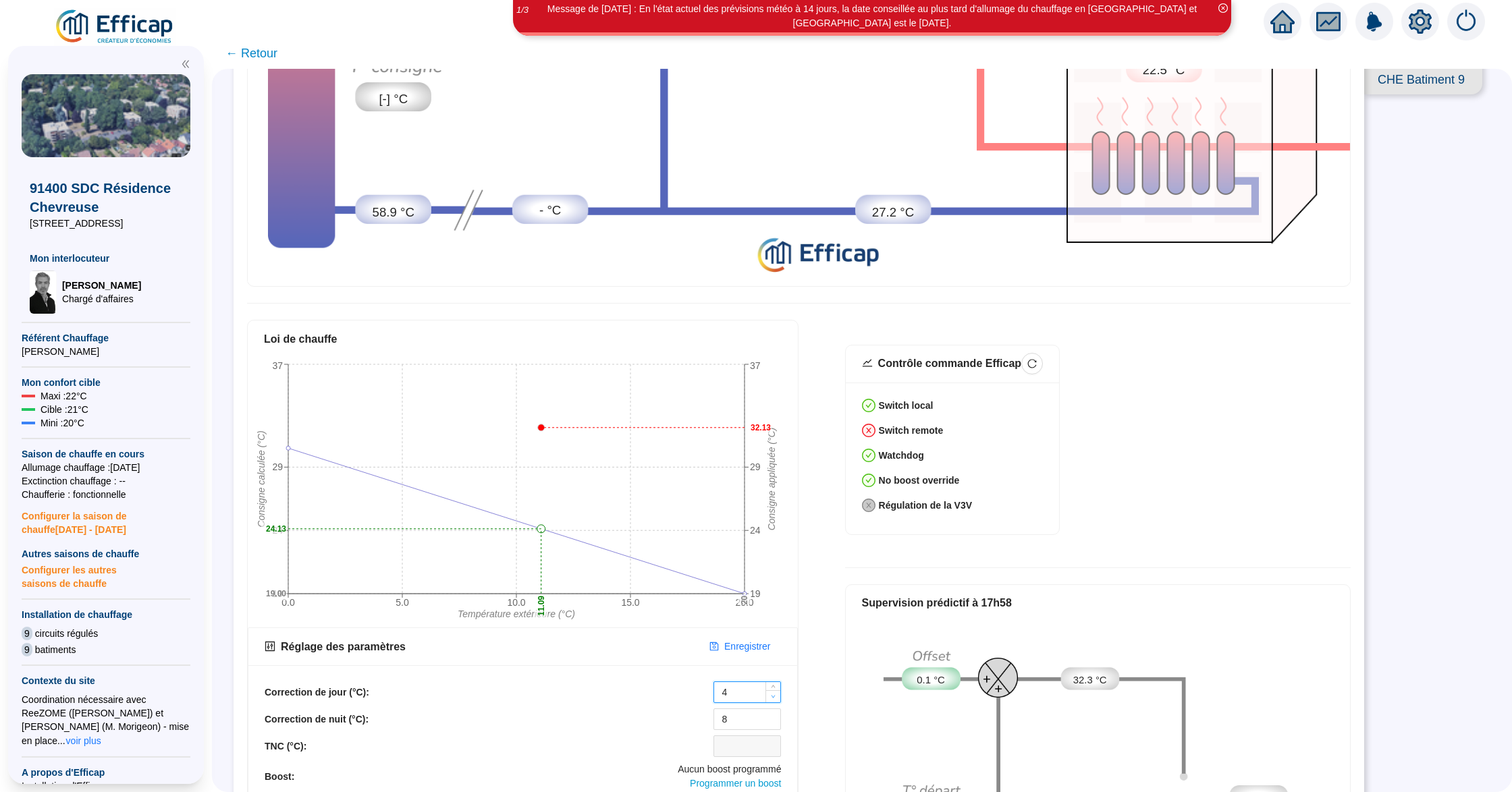
click at [772, 692] on span "Decrease Value" at bounding box center [773, 696] width 15 height 12
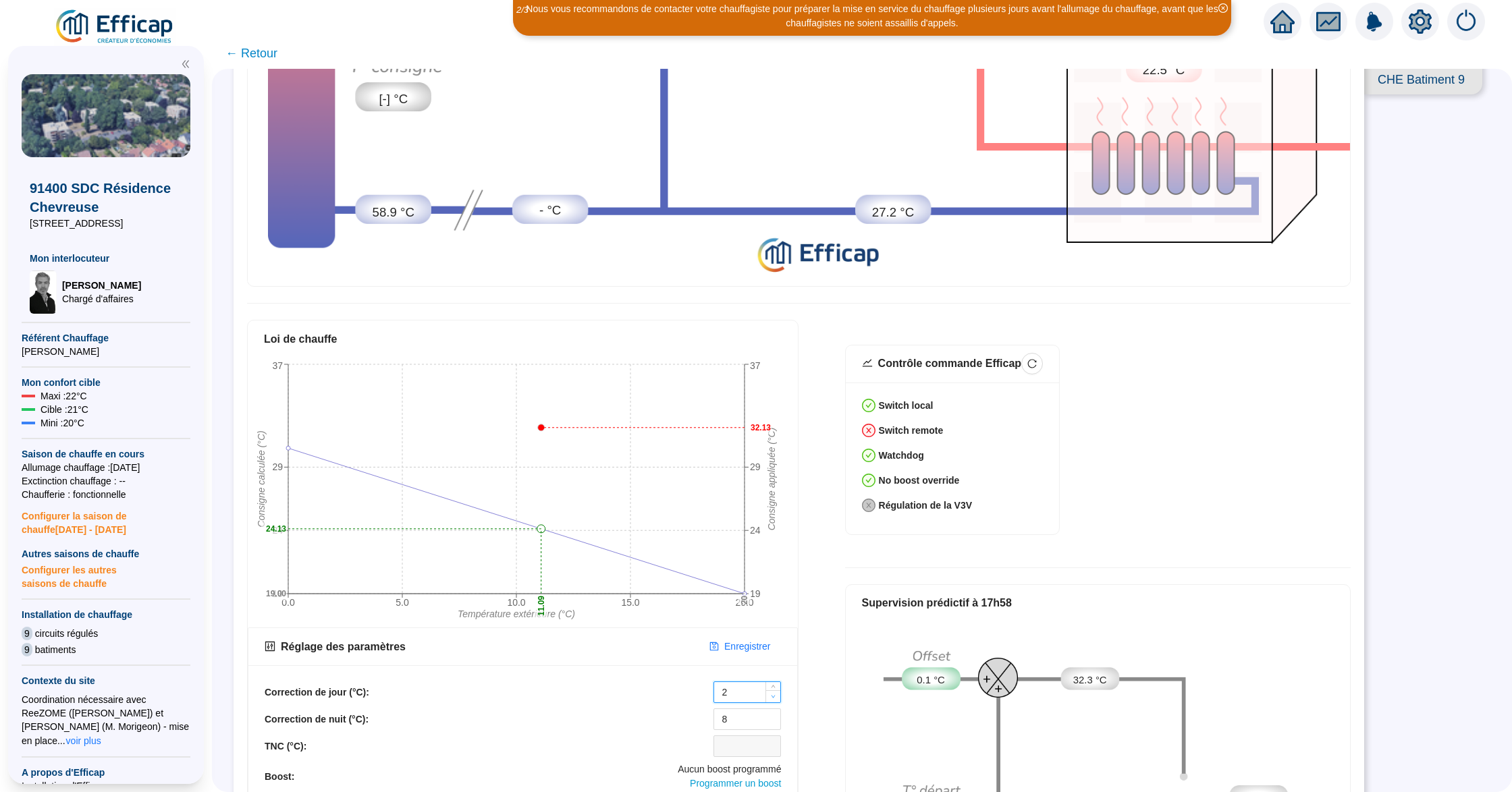
click at [772, 692] on span "Decrease Value" at bounding box center [773, 696] width 15 height 12
type input "0"
click at [772, 692] on span "Decrease Value" at bounding box center [773, 696] width 15 height 12
click at [773, 717] on span "Decrease Value" at bounding box center [773, 723] width 15 height 12
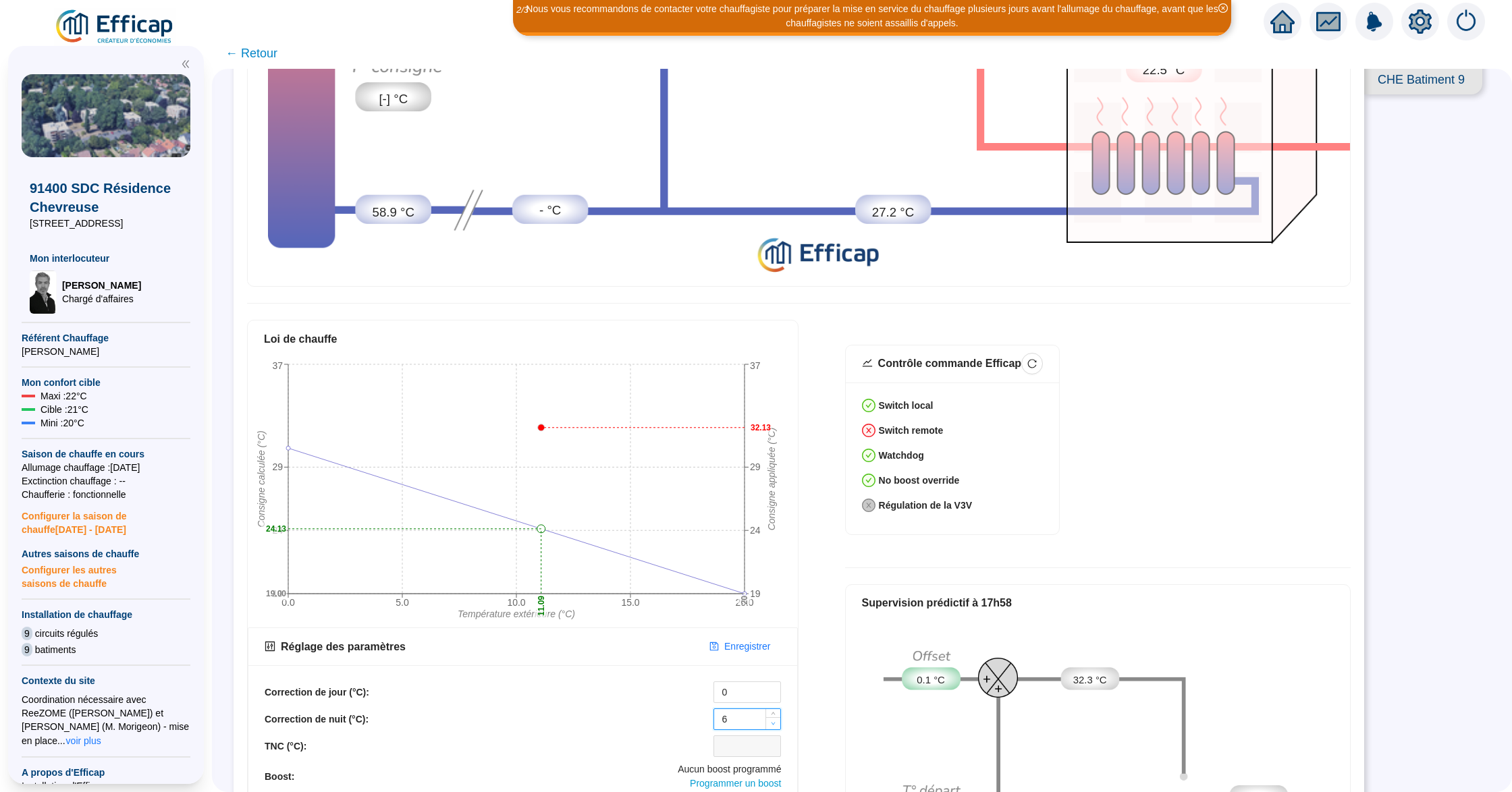
click at [773, 717] on span "Decrease Value" at bounding box center [773, 723] width 15 height 12
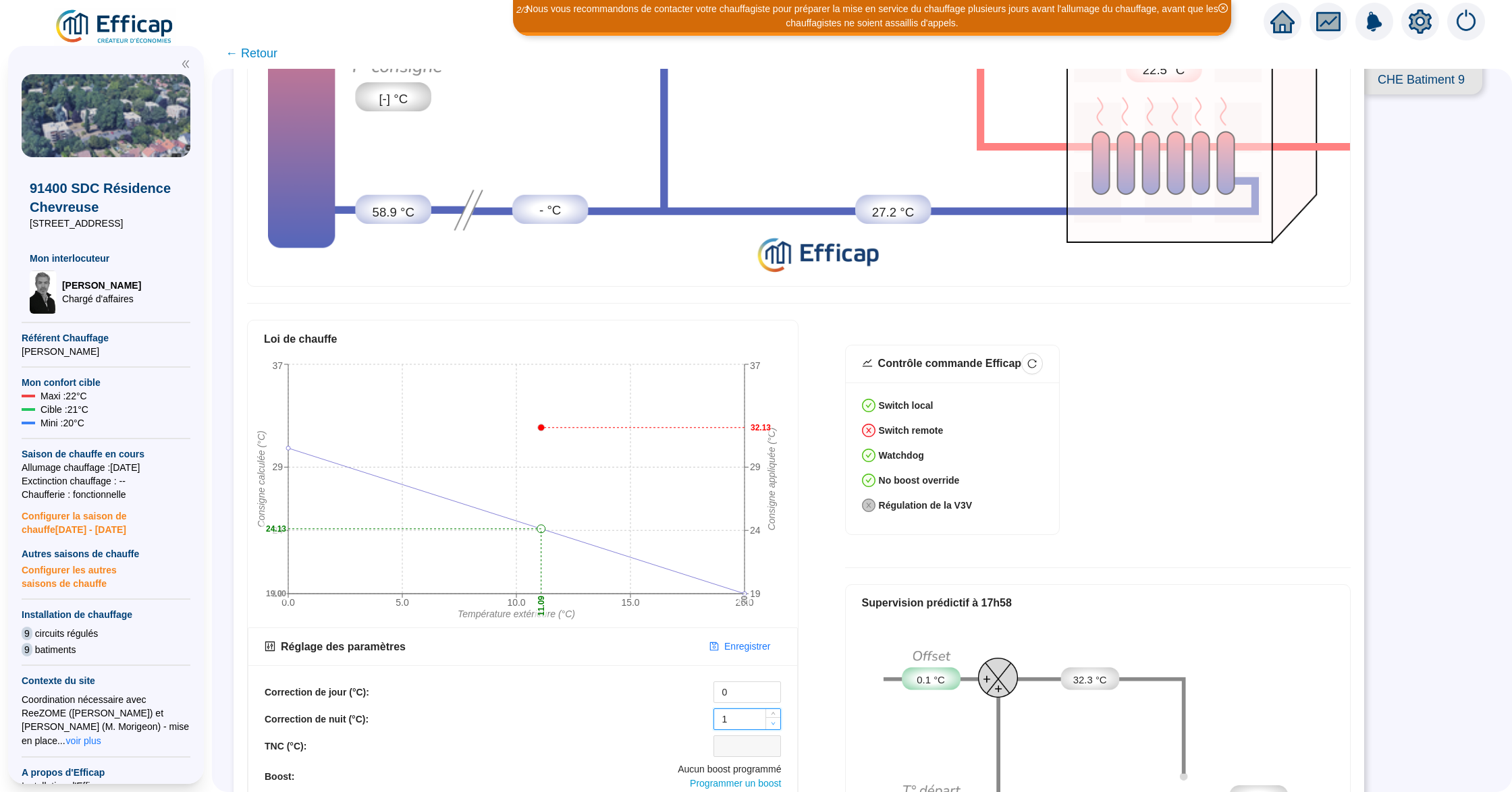
click at [773, 717] on span "Decrease Value" at bounding box center [773, 723] width 15 height 12
type input "0"
click at [773, 721] on icon "down" at bounding box center [773, 723] width 5 height 5
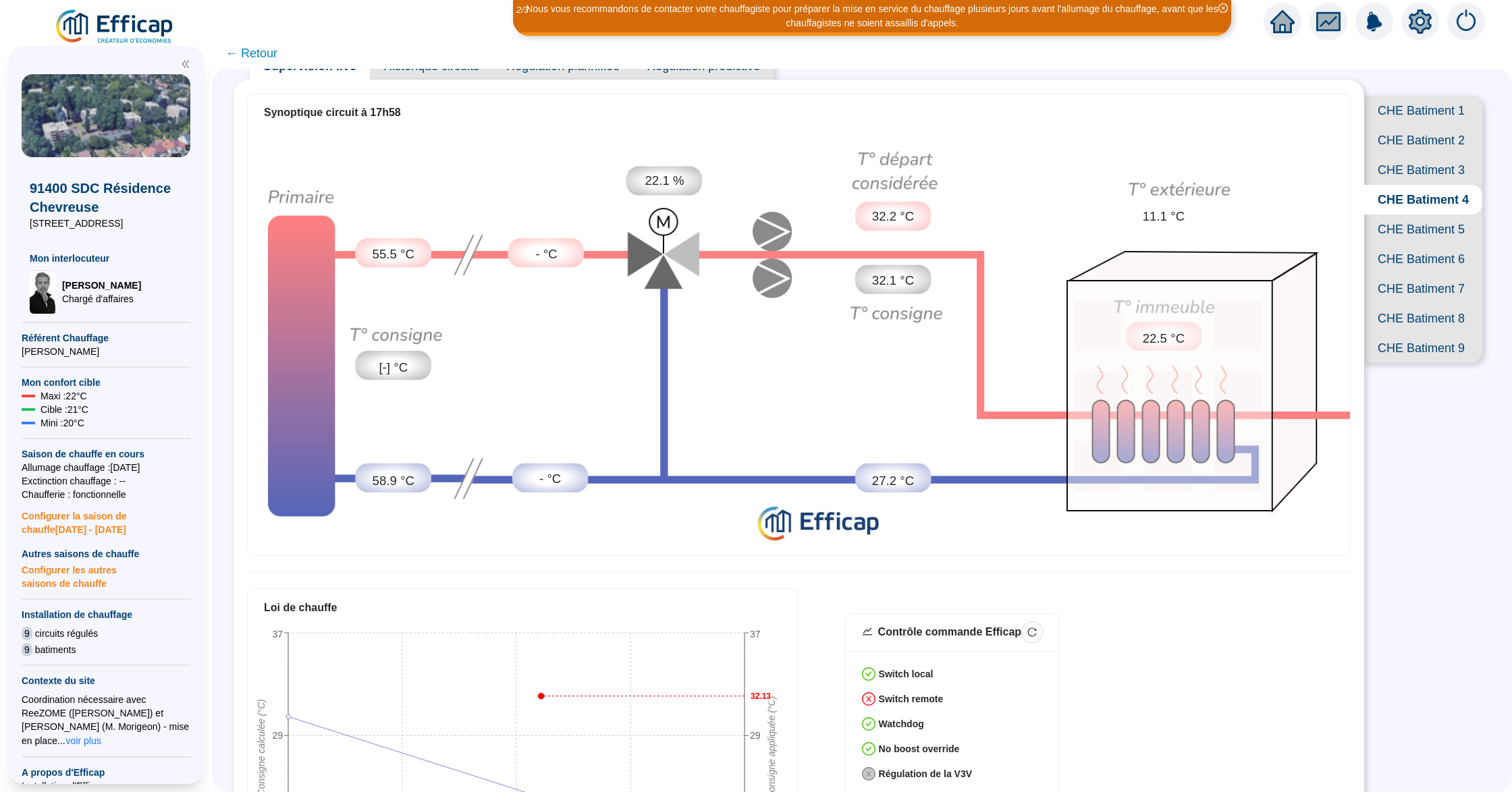
scroll to position [270, 0]
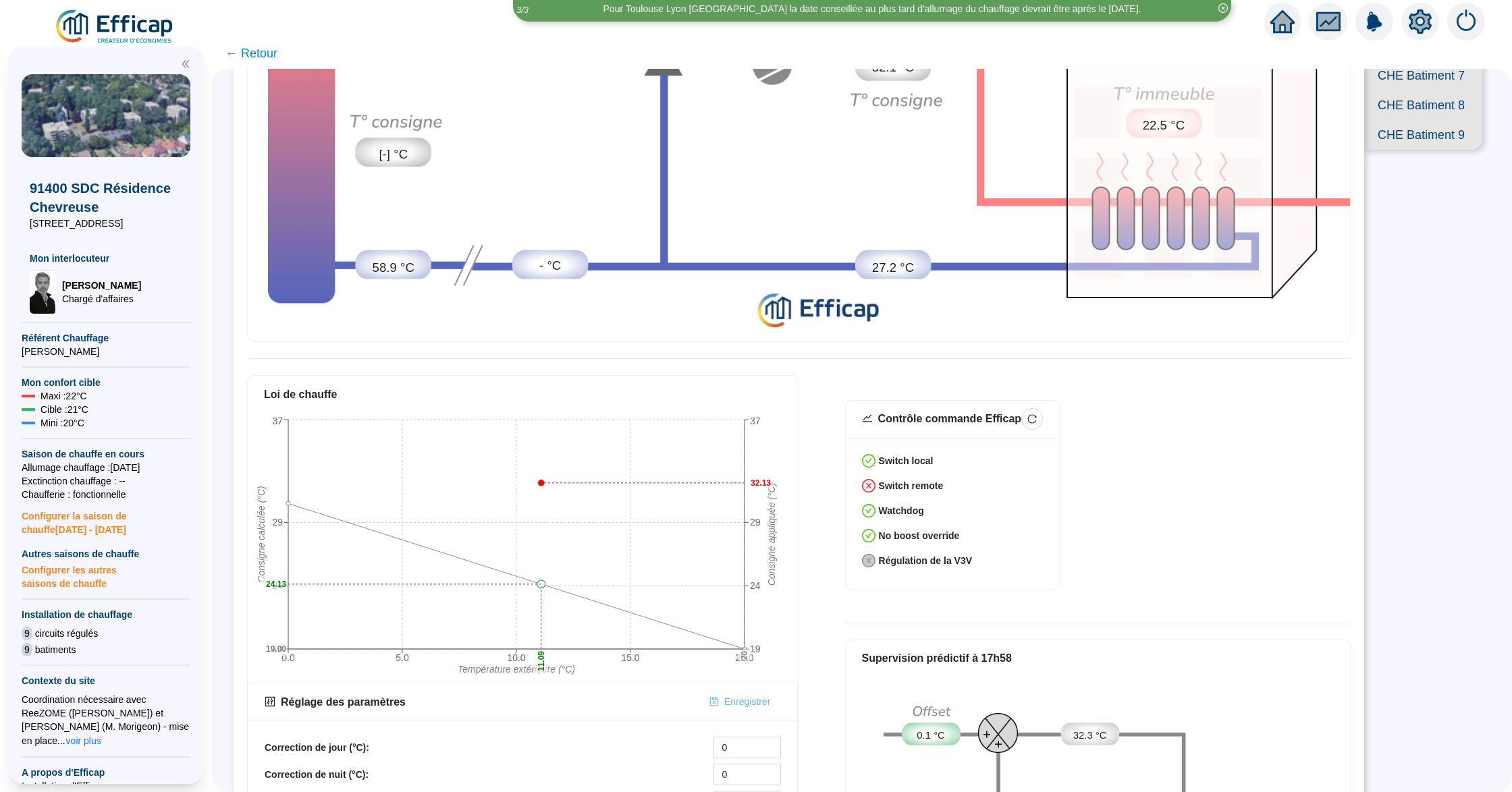
click at [743, 695] on span "Enregistrer" at bounding box center [747, 702] width 46 height 14
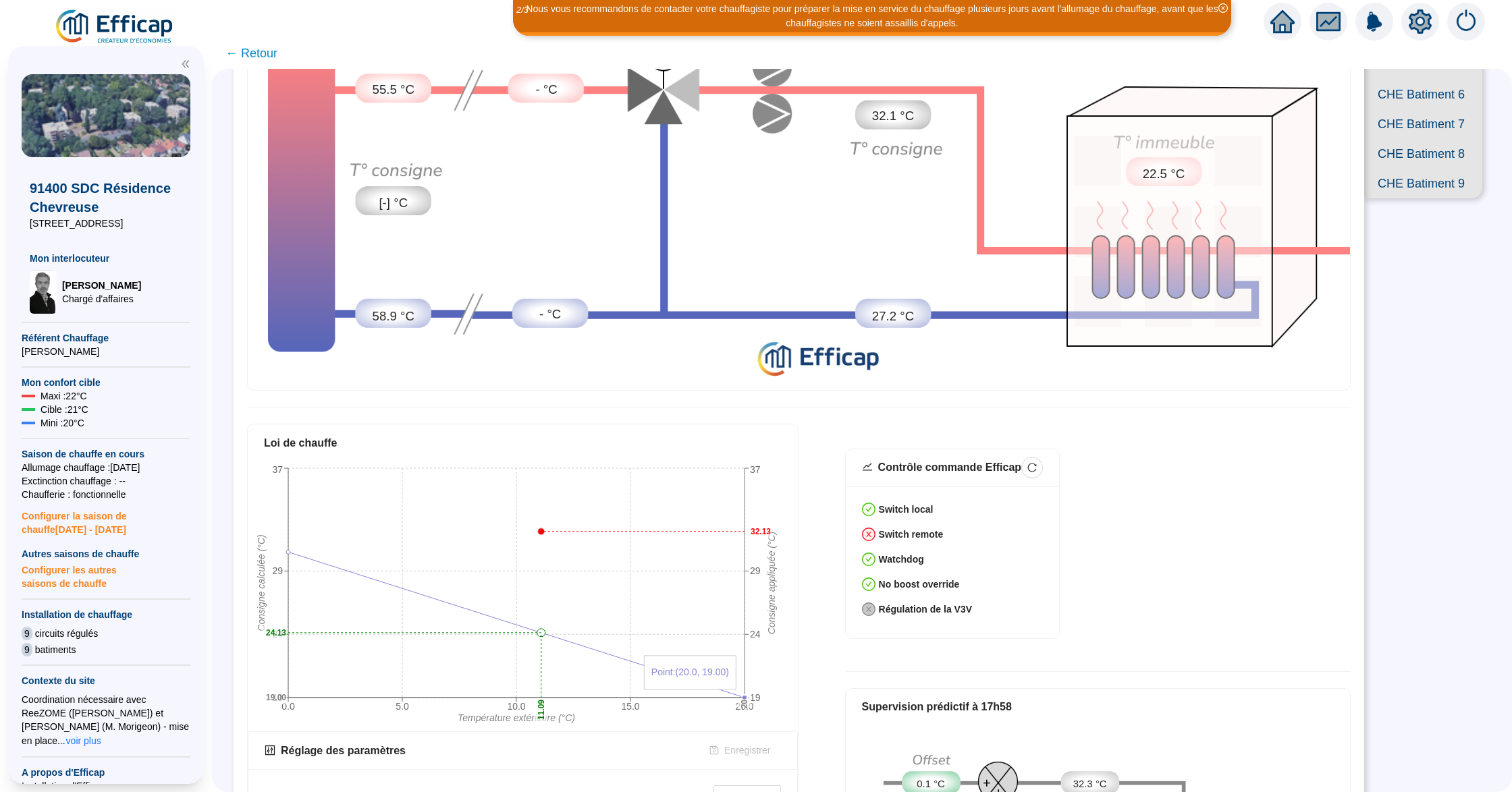
scroll to position [99, 0]
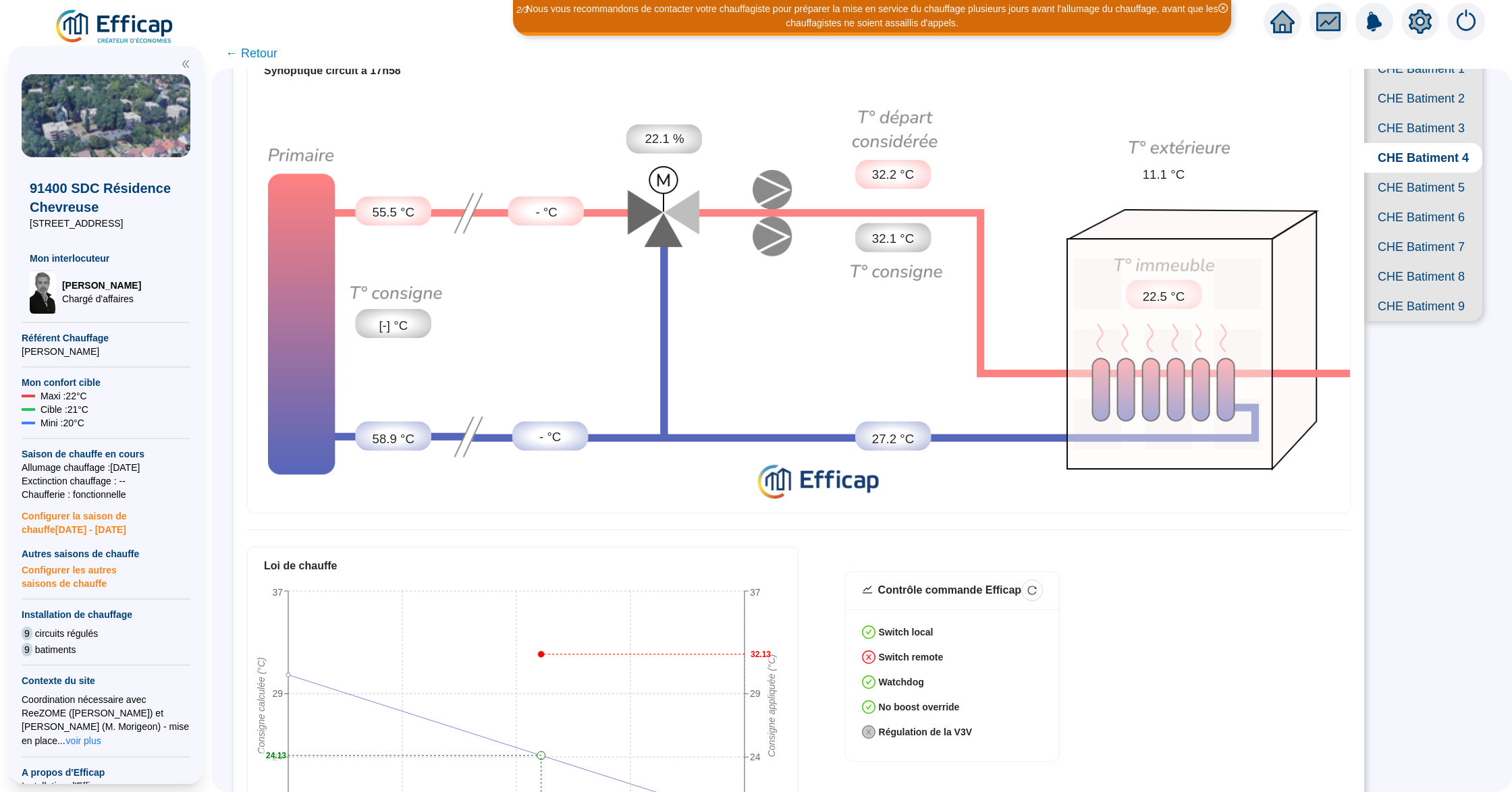
click at [1413, 292] on span "CHE Batiment 8" at bounding box center [1423, 276] width 118 height 29
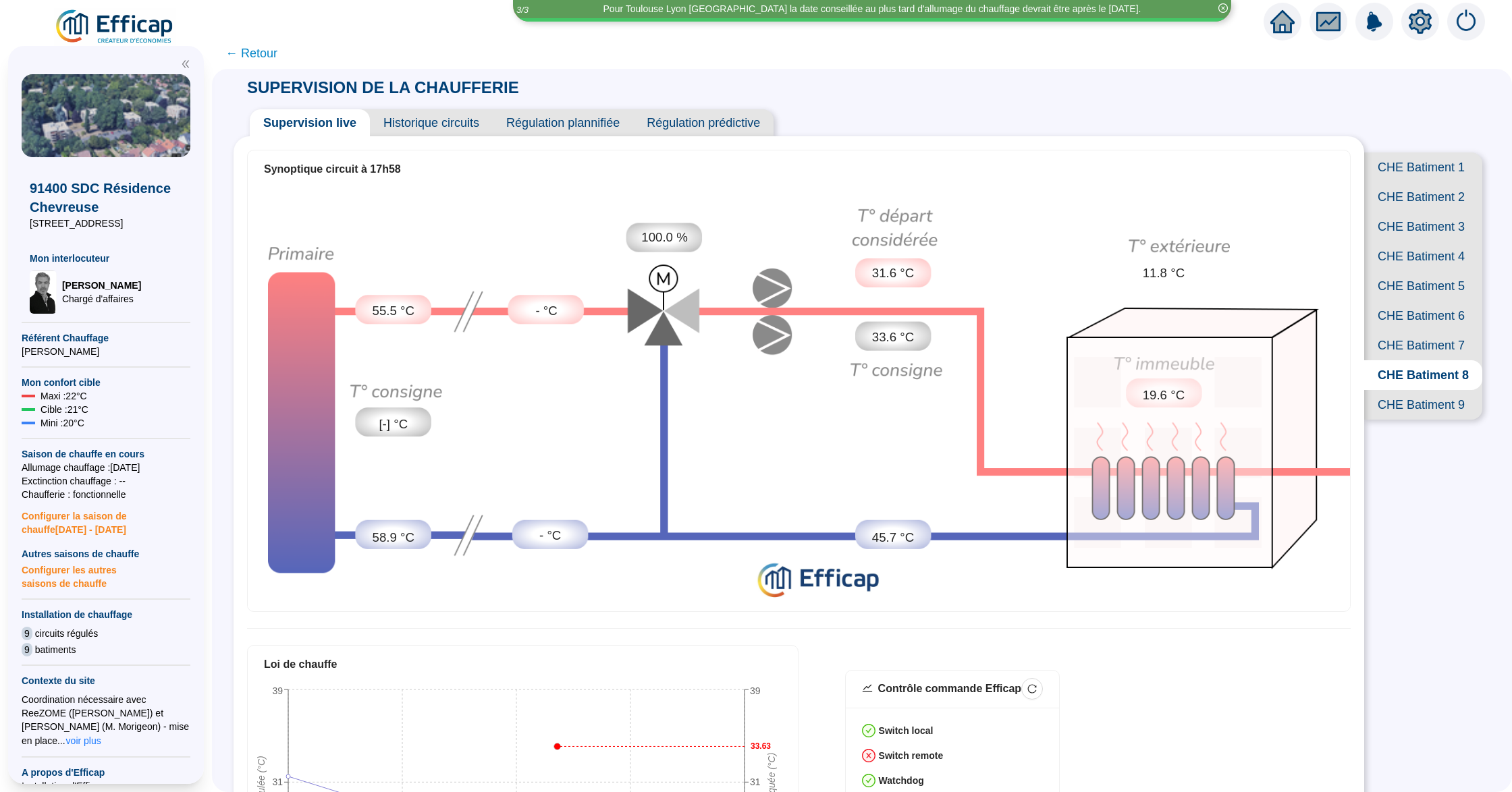
click at [462, 126] on span "Historique circuits" at bounding box center [431, 123] width 123 height 27
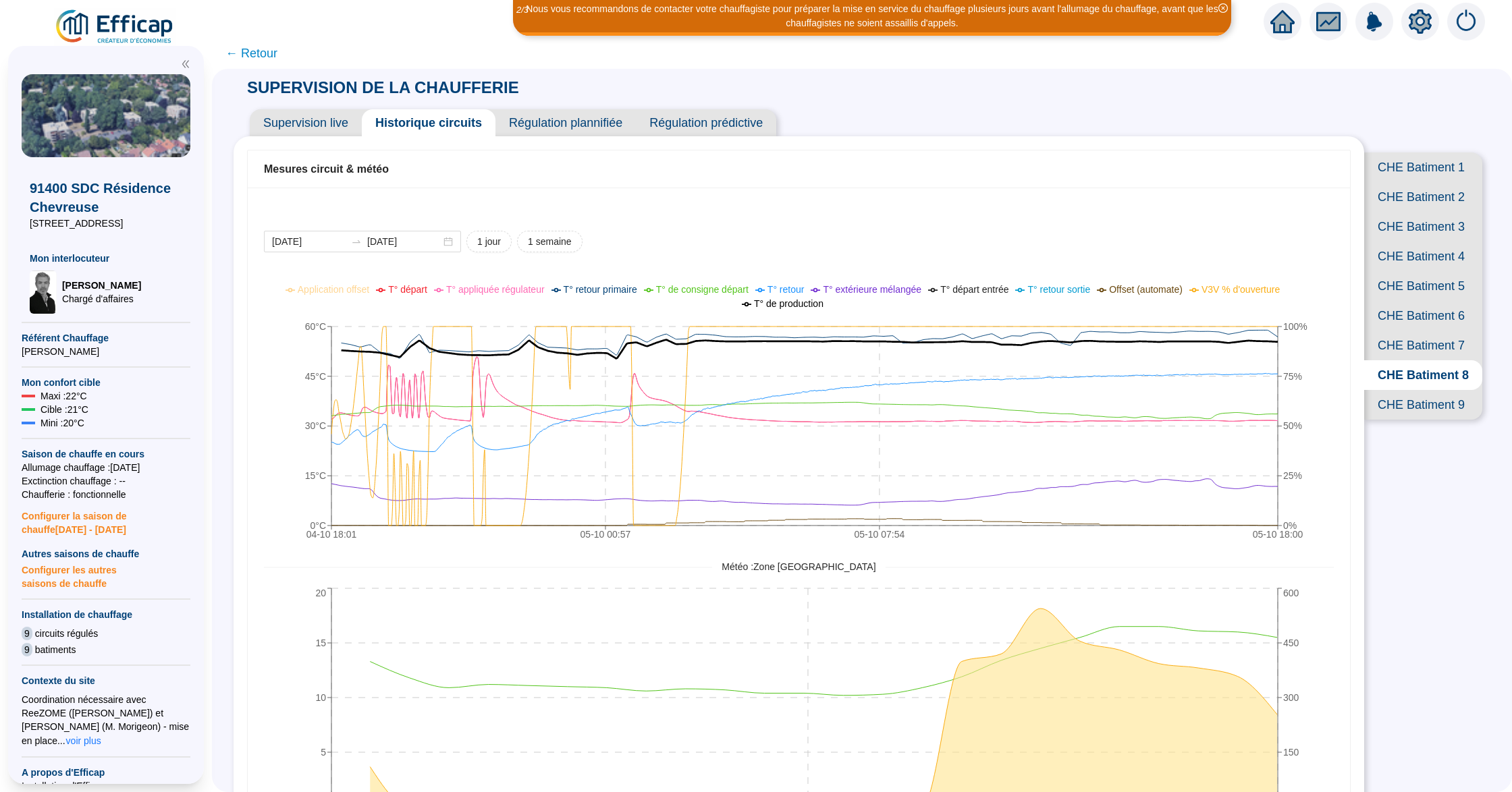
click at [323, 130] on span "Supervision live" at bounding box center [305, 123] width 112 height 27
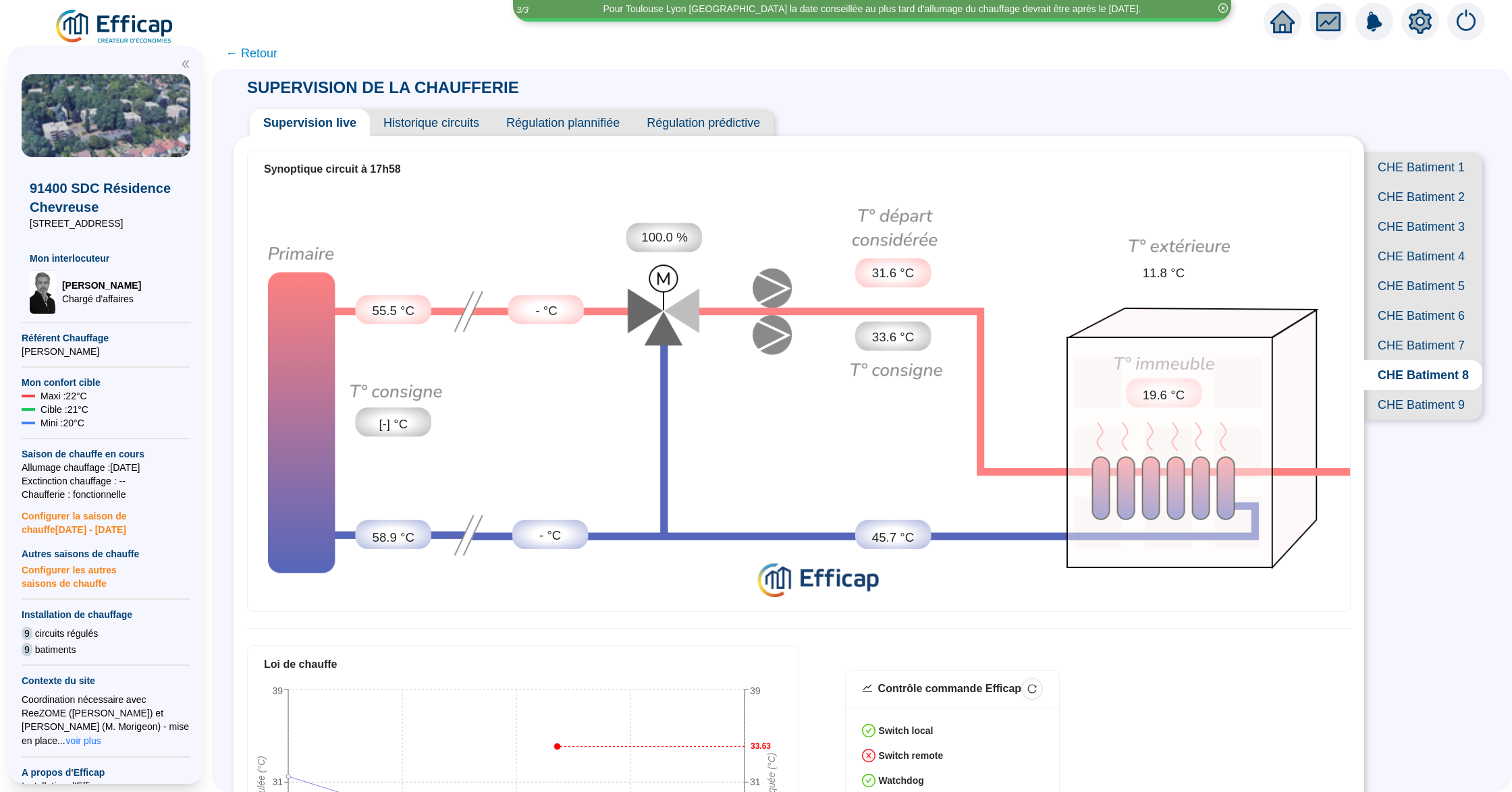
click at [277, 60] on span "← Retour" at bounding box center [251, 53] width 52 height 19
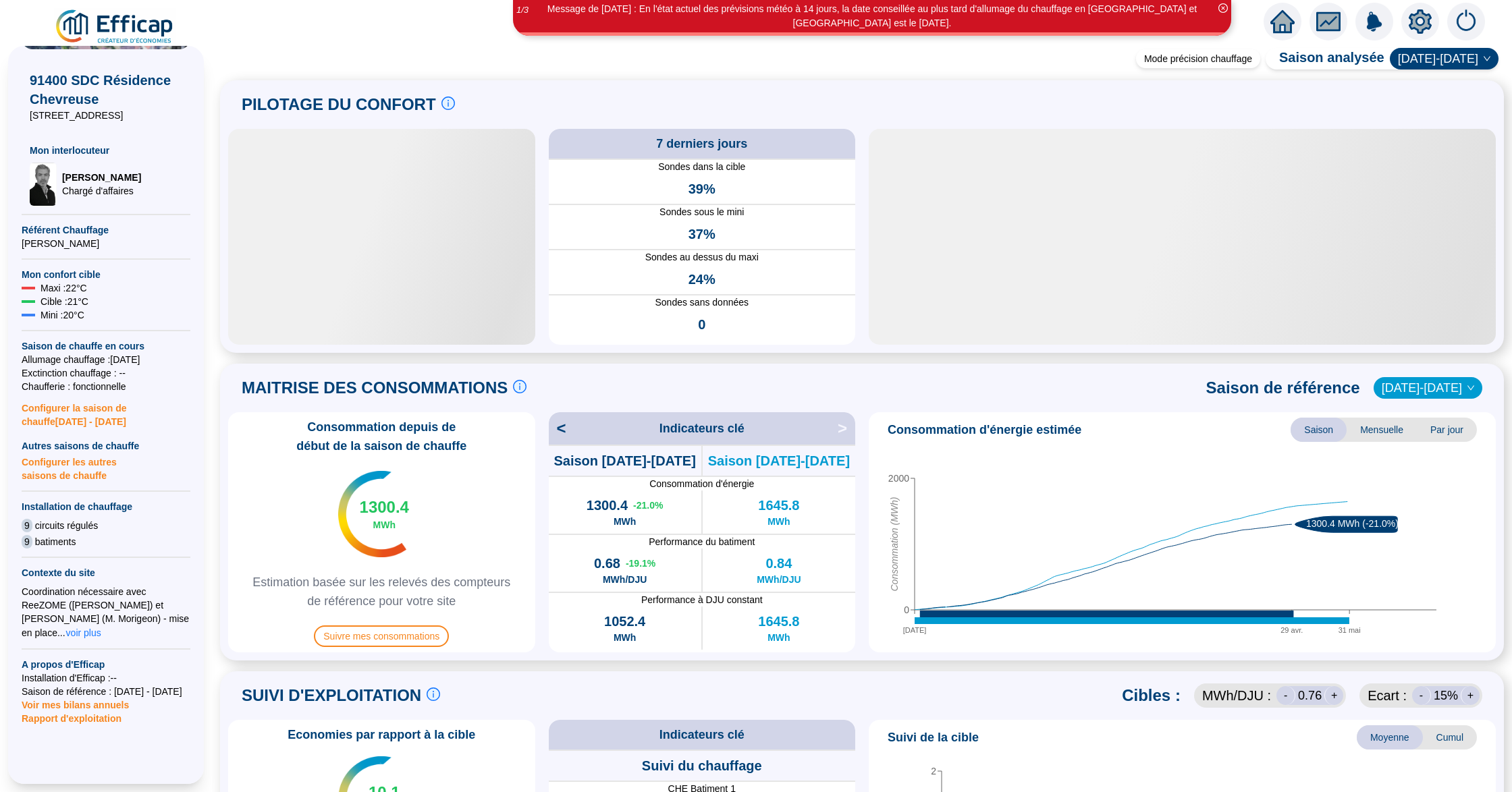
scroll to position [179, 0]
